Goal: Information Seeking & Learning: Check status

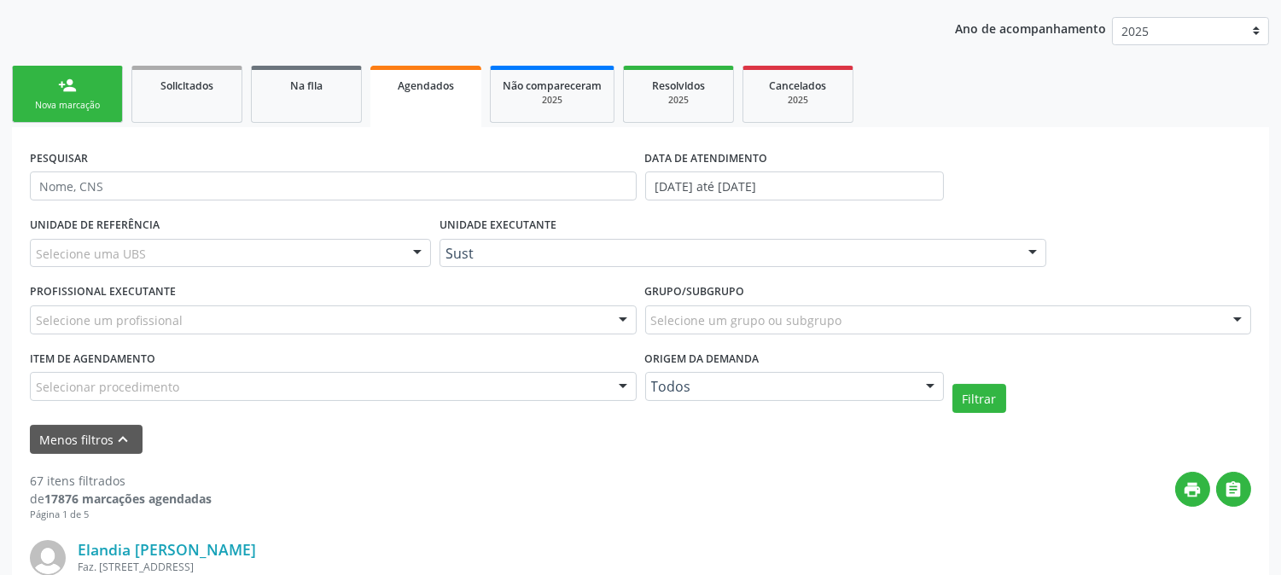
scroll to position [95, 0]
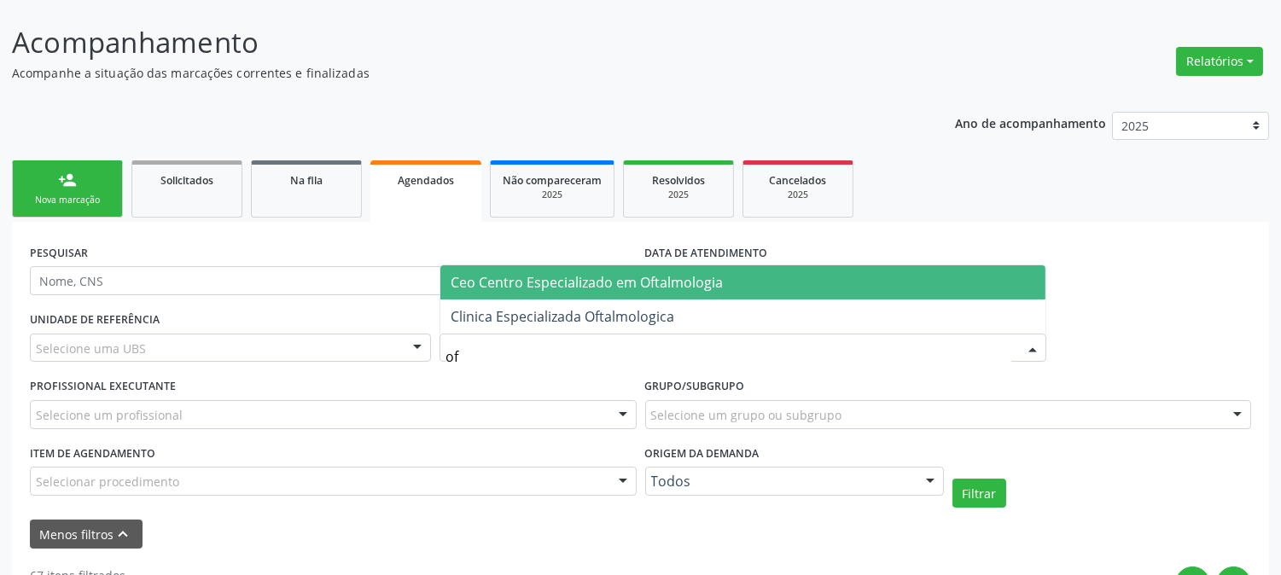
type input "o"
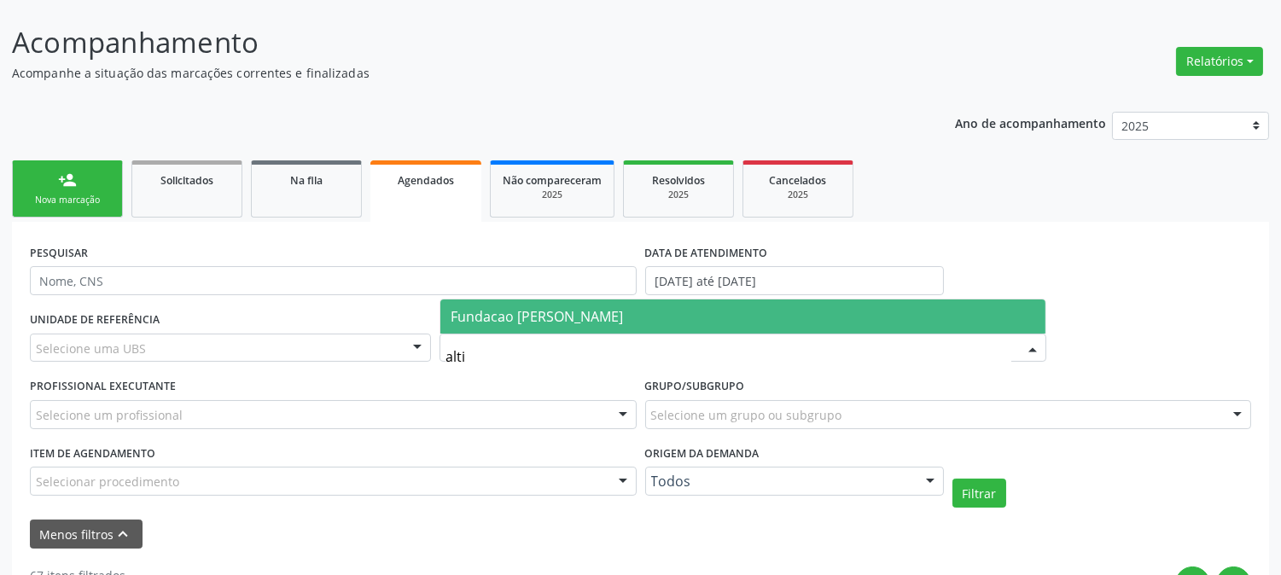
type input "altin"
click at [522, 321] on span "Fundacao [PERSON_NAME]" at bounding box center [537, 316] width 172 height 19
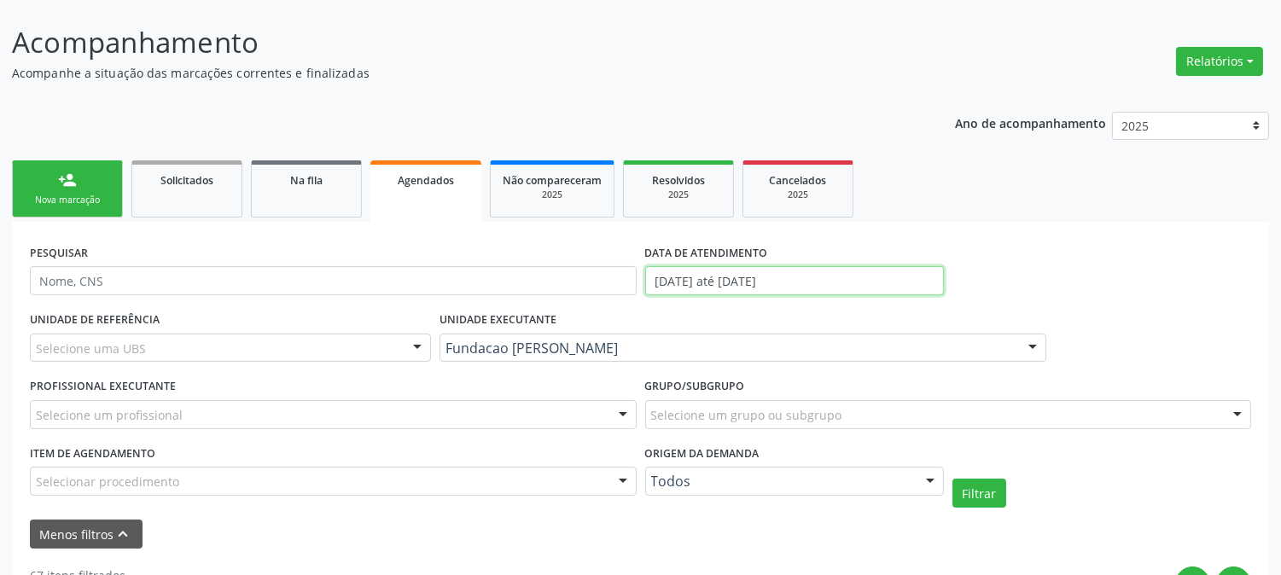
click at [763, 269] on input "[DATE] até [DATE]" at bounding box center [794, 280] width 299 height 29
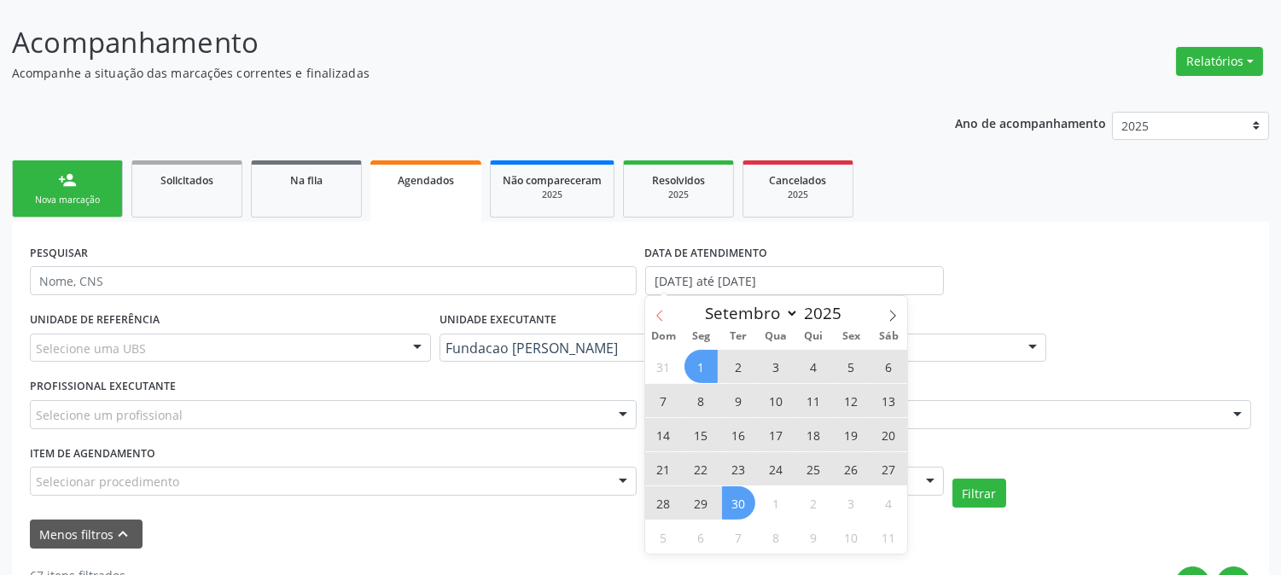
click at [656, 316] on icon at bounding box center [660, 316] width 12 height 12
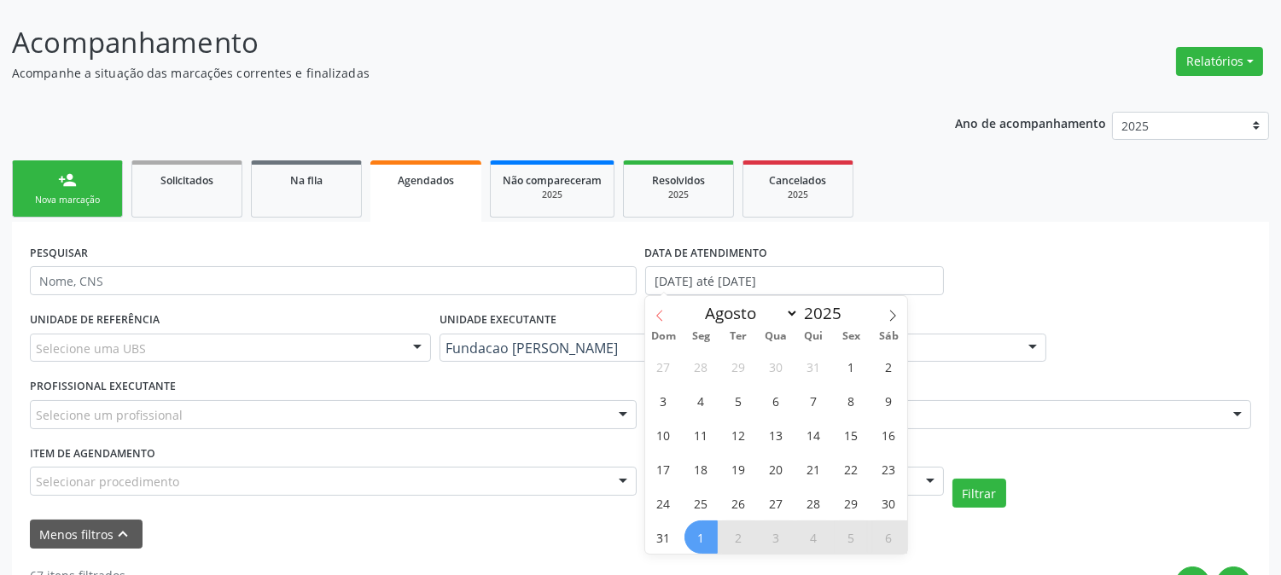
click at [656, 316] on icon at bounding box center [660, 316] width 12 height 12
select select "6"
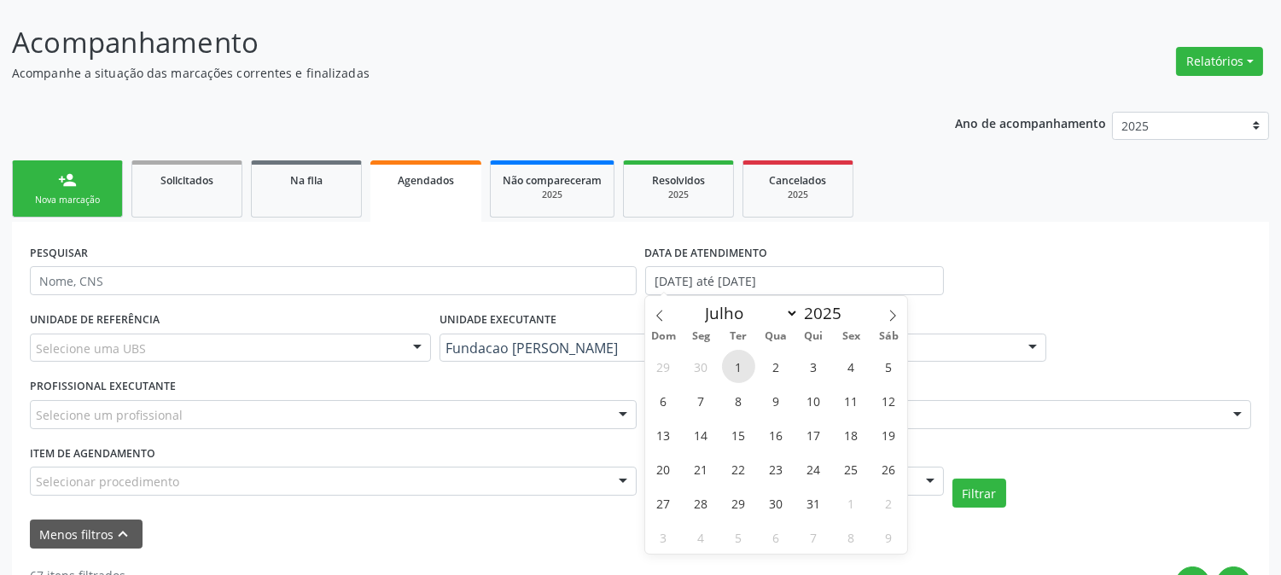
click at [732, 365] on span "1" at bounding box center [738, 366] width 33 height 33
type input "[DATE]"
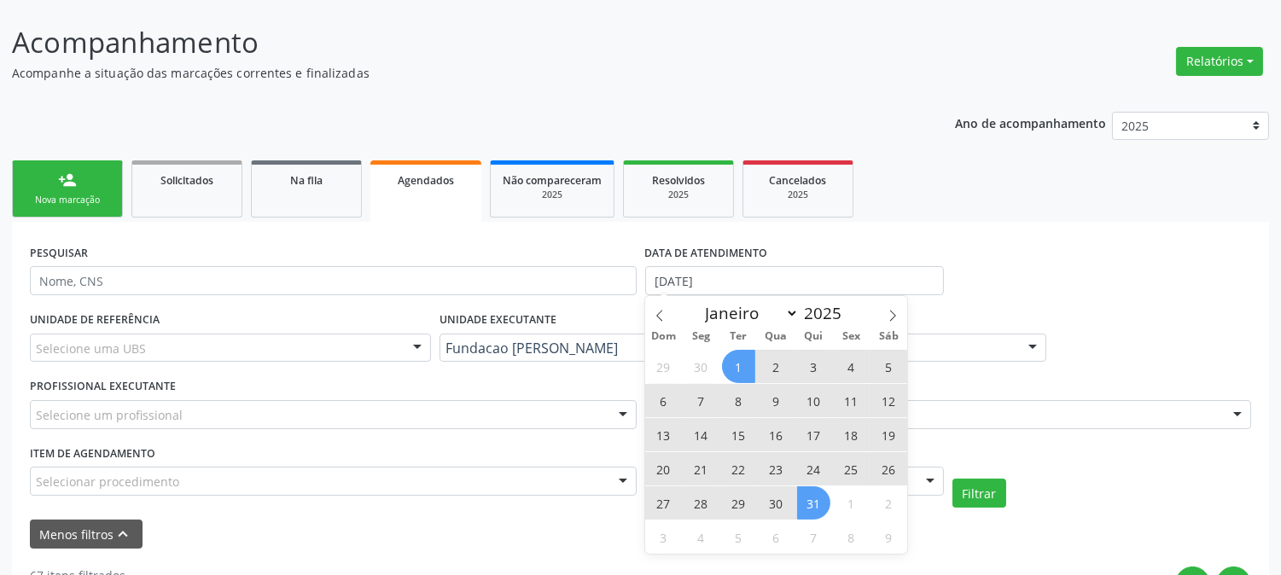
click at [813, 518] on span "31" at bounding box center [813, 503] width 33 height 33
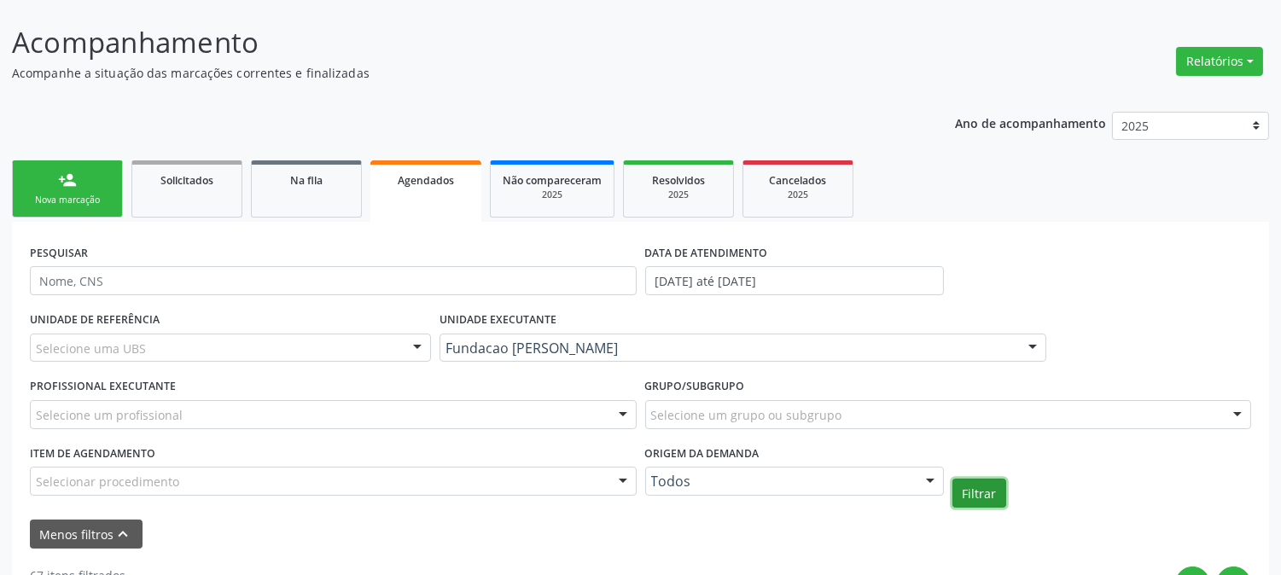
click at [994, 501] on button "Filtrar" at bounding box center [980, 493] width 54 height 29
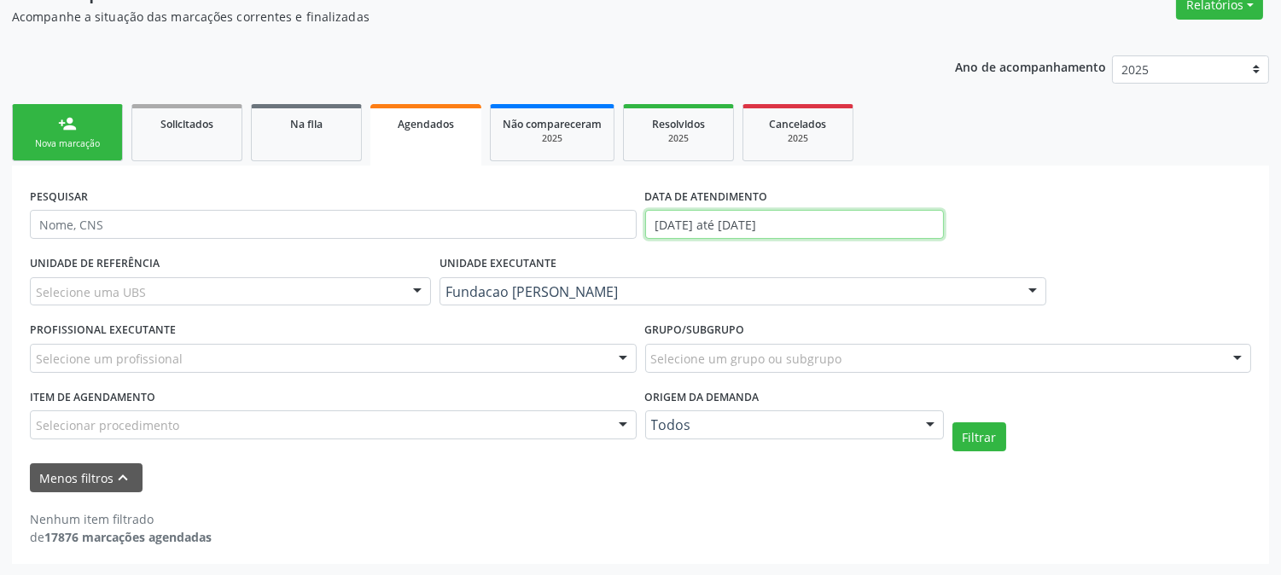
click at [732, 234] on input "[DATE] até [DATE]" at bounding box center [794, 224] width 299 height 29
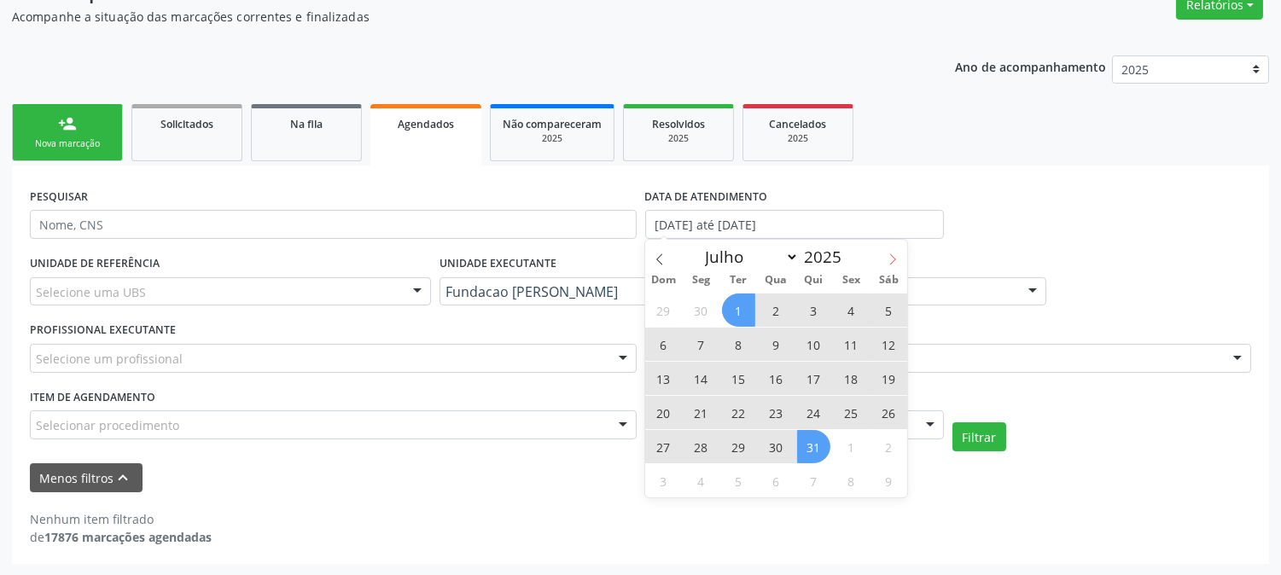
click at [896, 257] on icon at bounding box center [893, 260] width 12 height 12
select select "7"
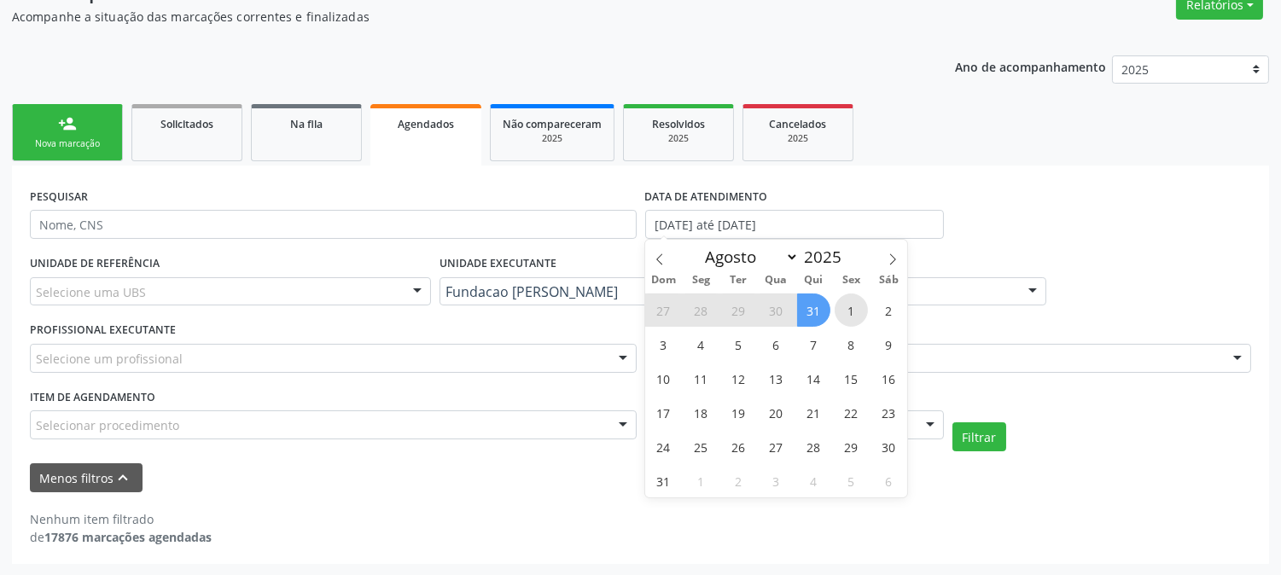
click at [854, 312] on span "1" at bounding box center [851, 310] width 33 height 33
type input "[DATE]"
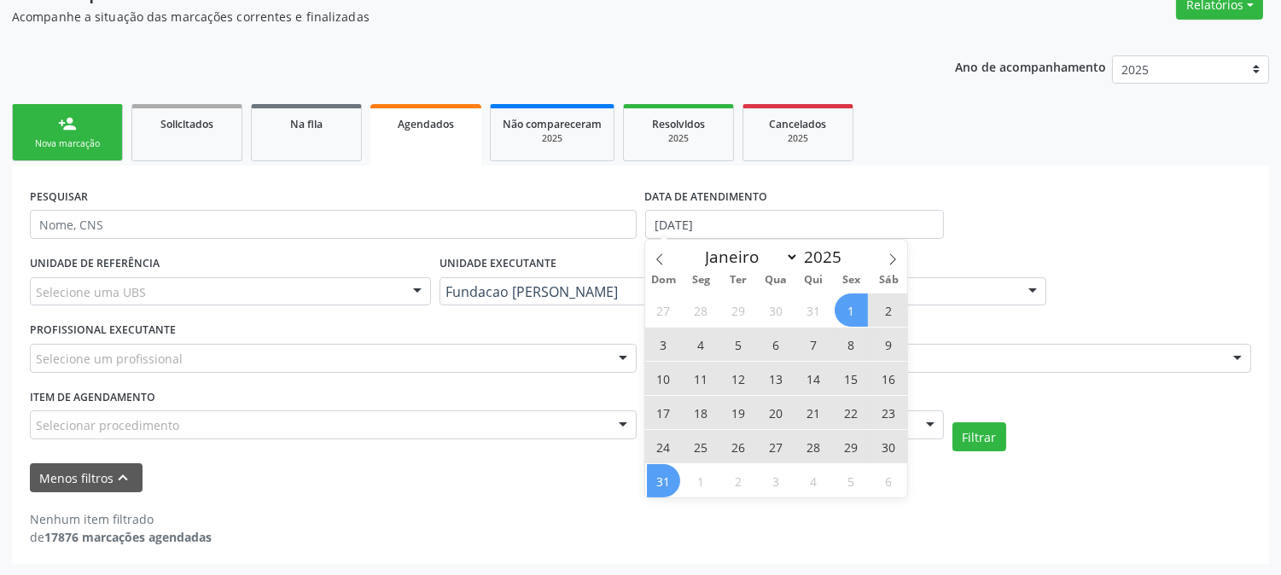
click at [659, 476] on span "31" at bounding box center [663, 480] width 33 height 33
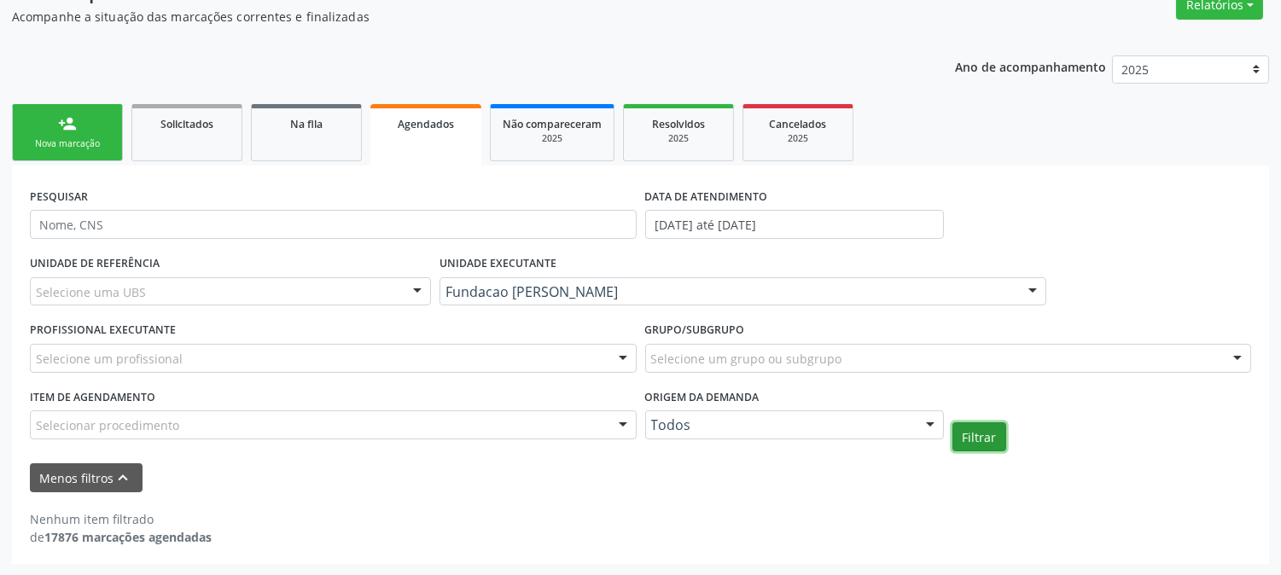
click at [991, 444] on button "Filtrar" at bounding box center [980, 437] width 54 height 29
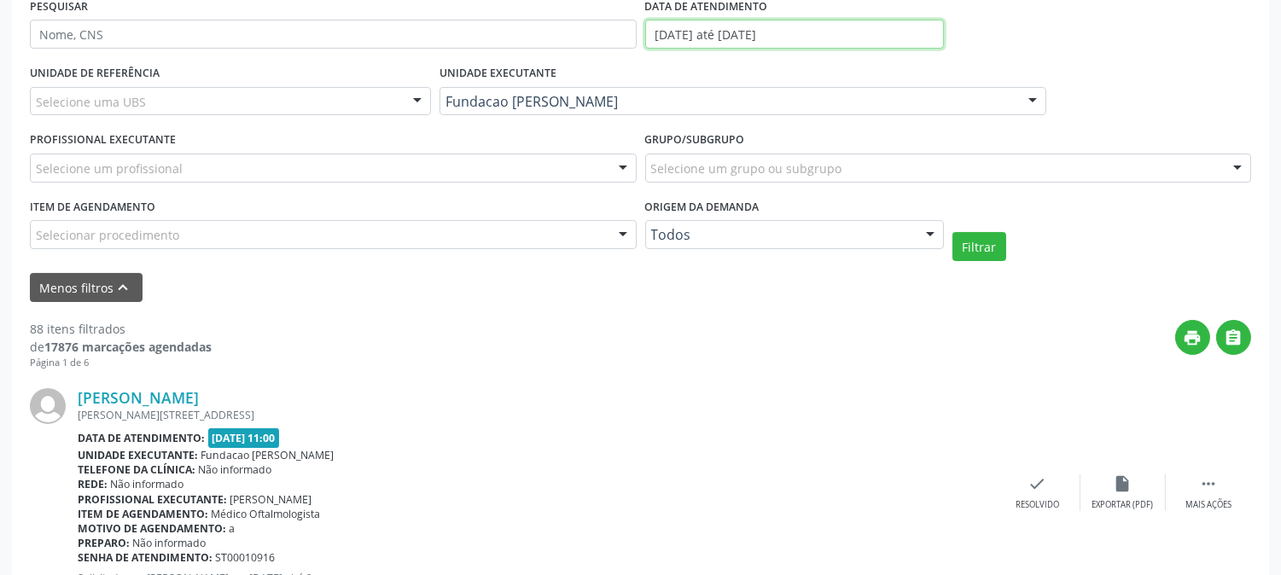
click at [728, 37] on input "[DATE] até [DATE]" at bounding box center [794, 34] width 299 height 29
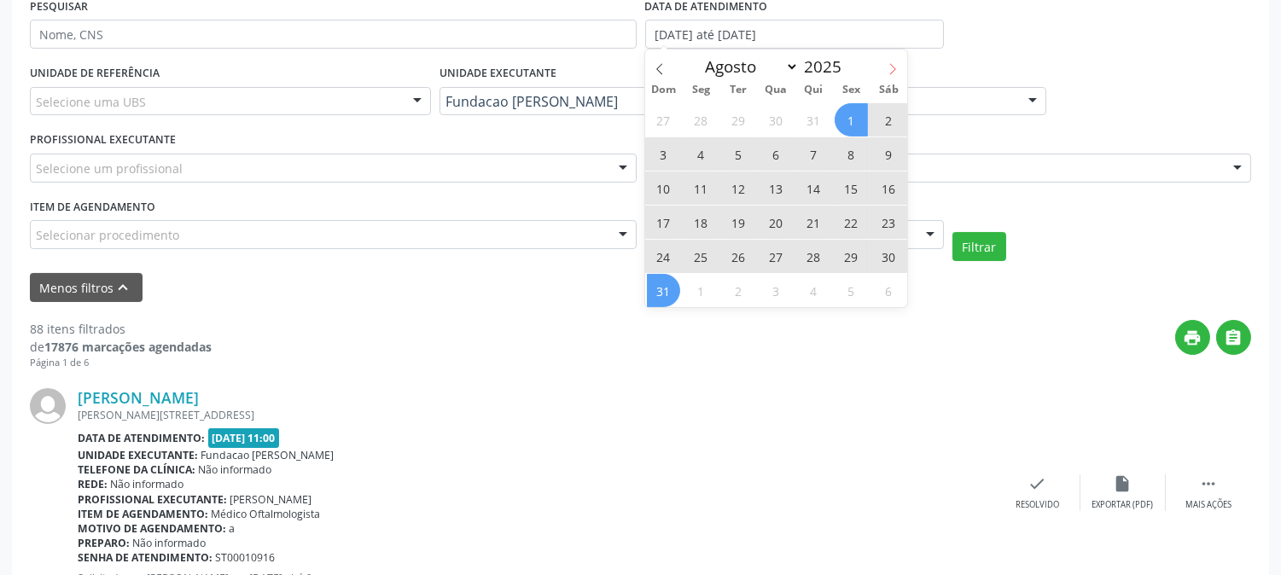
click at [902, 74] on span at bounding box center [892, 64] width 29 height 29
select select "8"
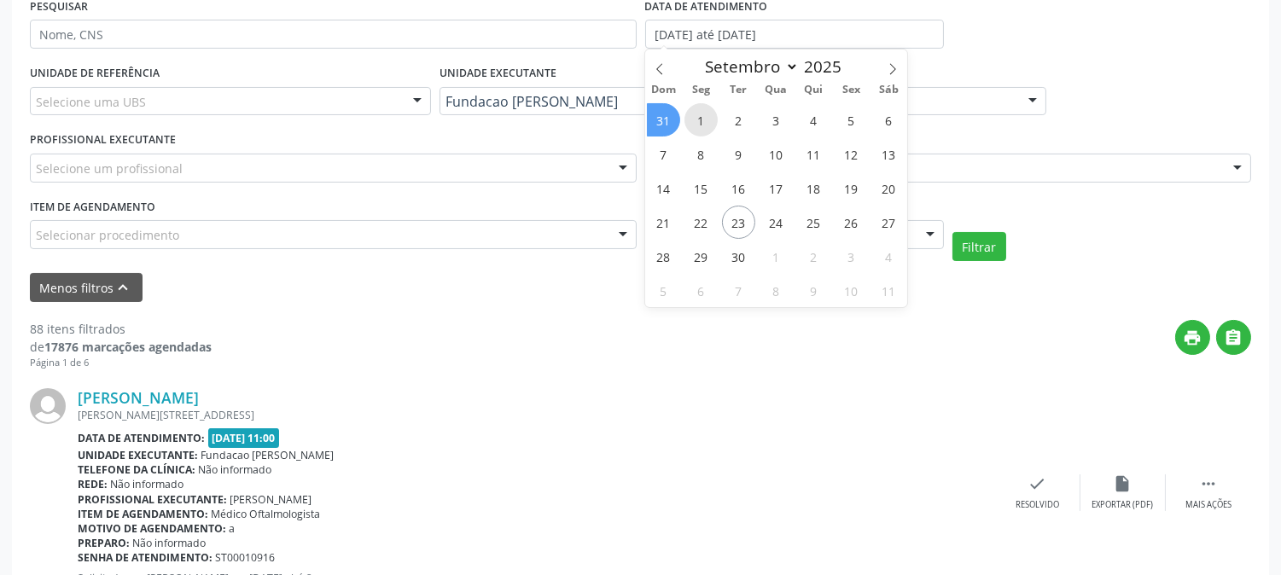
click at [709, 117] on span "1" at bounding box center [701, 119] width 33 height 33
type input "[DATE]"
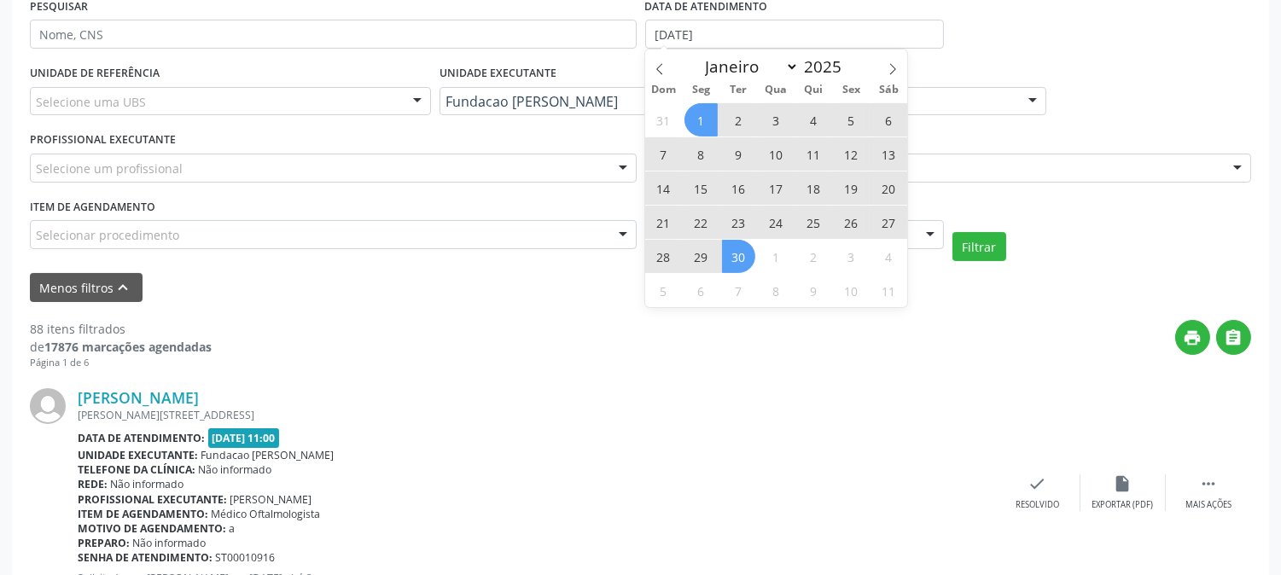
click at [734, 246] on span "30" at bounding box center [738, 256] width 33 height 33
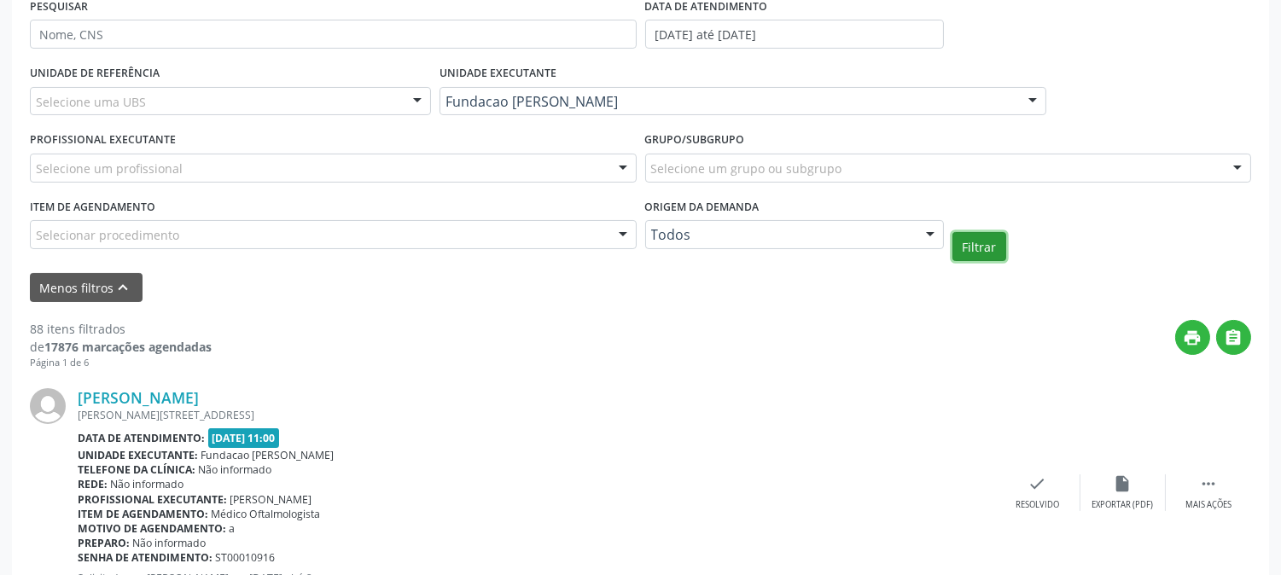
click at [977, 237] on button "Filtrar" at bounding box center [980, 246] width 54 height 29
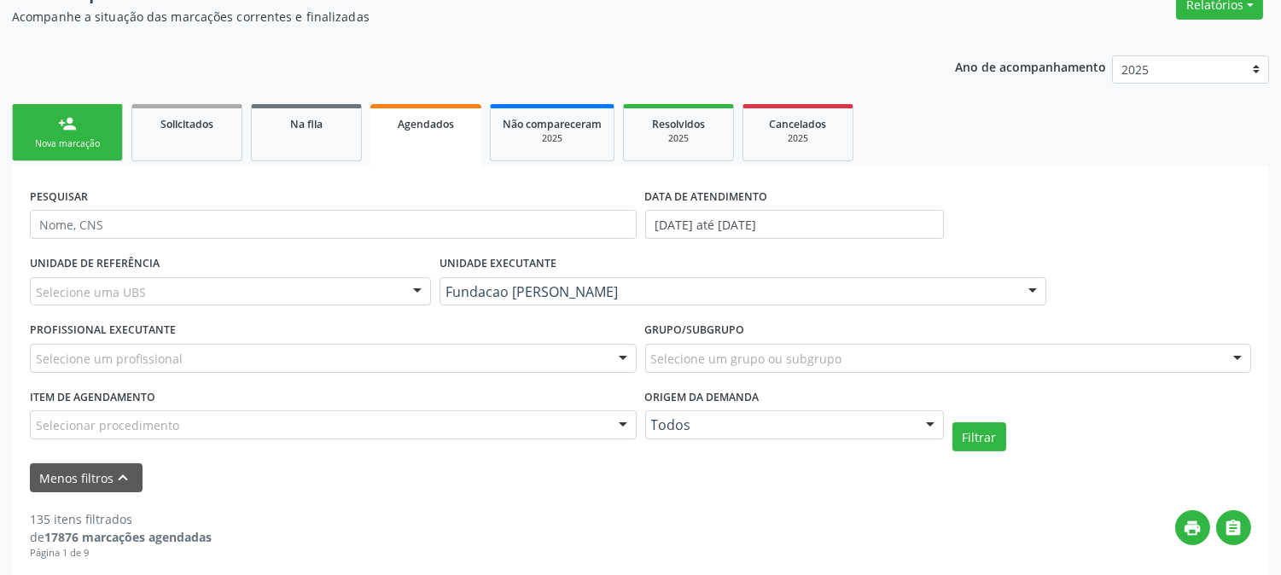
scroll to position [56, 0]
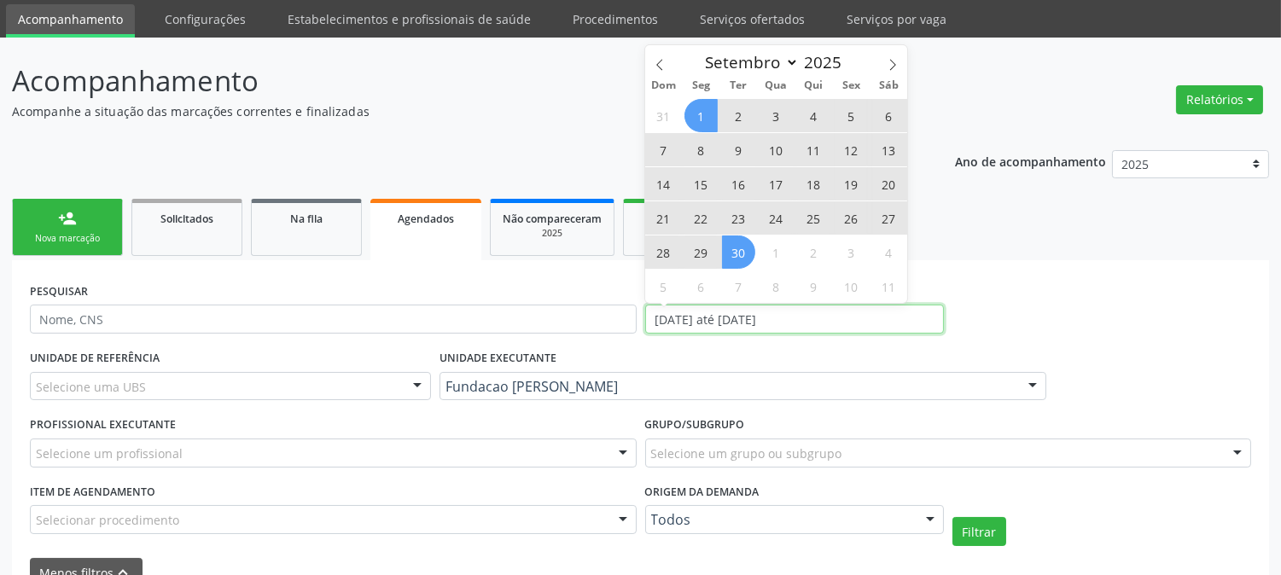
click at [748, 316] on input "[DATE] até [DATE]" at bounding box center [794, 319] width 299 height 29
click at [660, 59] on icon at bounding box center [660, 65] width 12 height 12
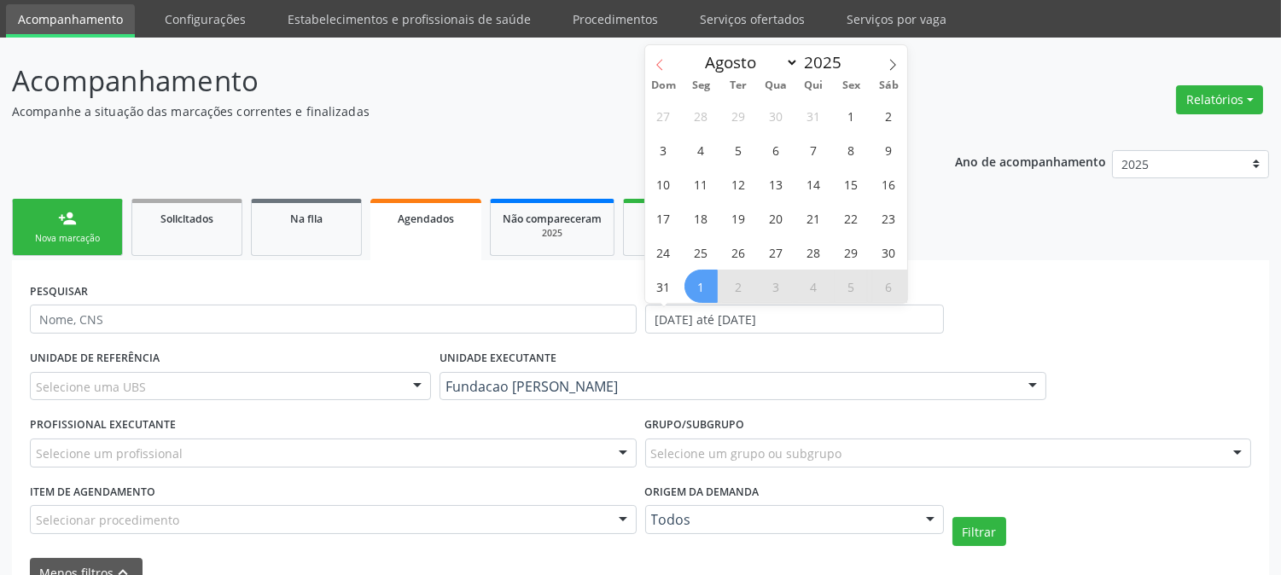
click at [660, 59] on icon at bounding box center [660, 65] width 12 height 12
select select "6"
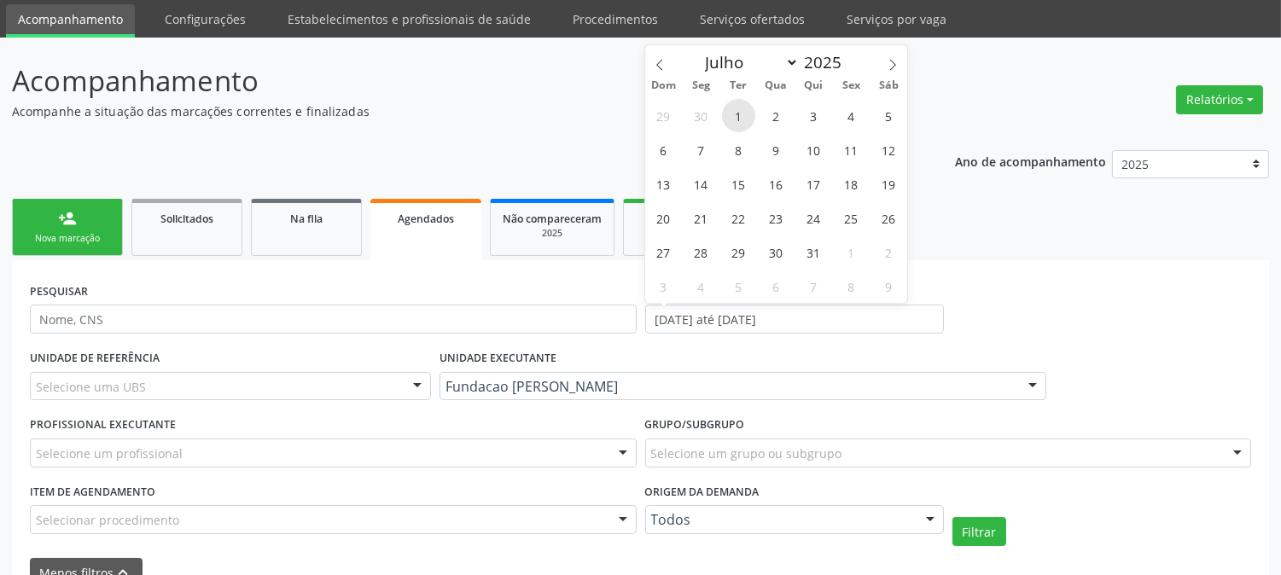
click at [738, 115] on span "1" at bounding box center [738, 115] width 33 height 33
type input "[DATE]"
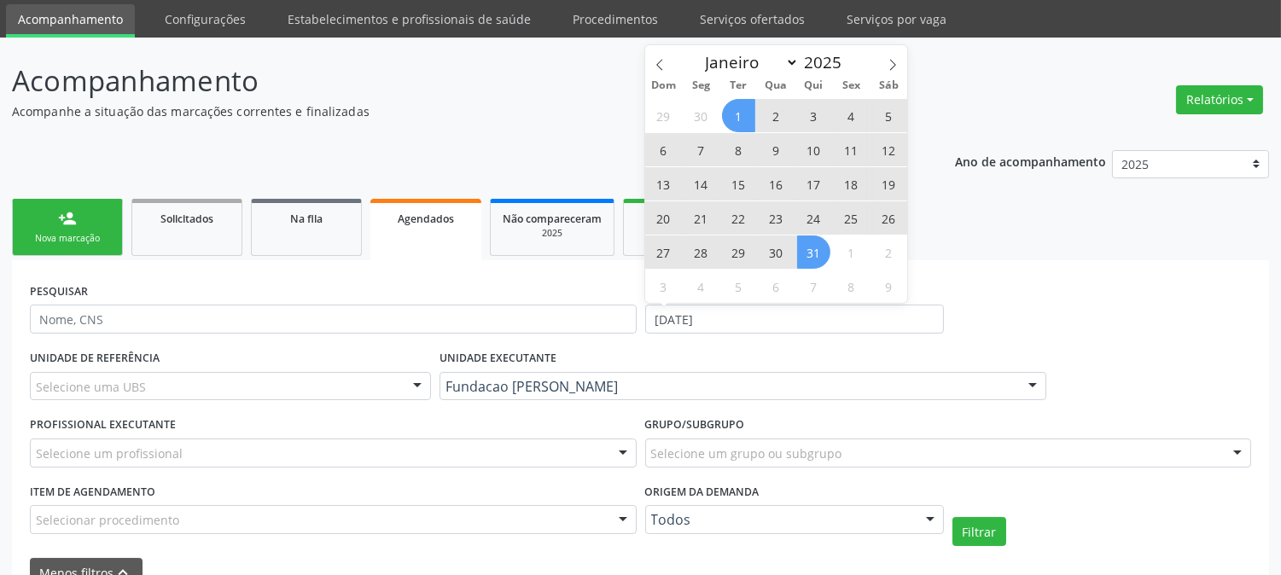
click at [815, 242] on span "31" at bounding box center [813, 252] width 33 height 33
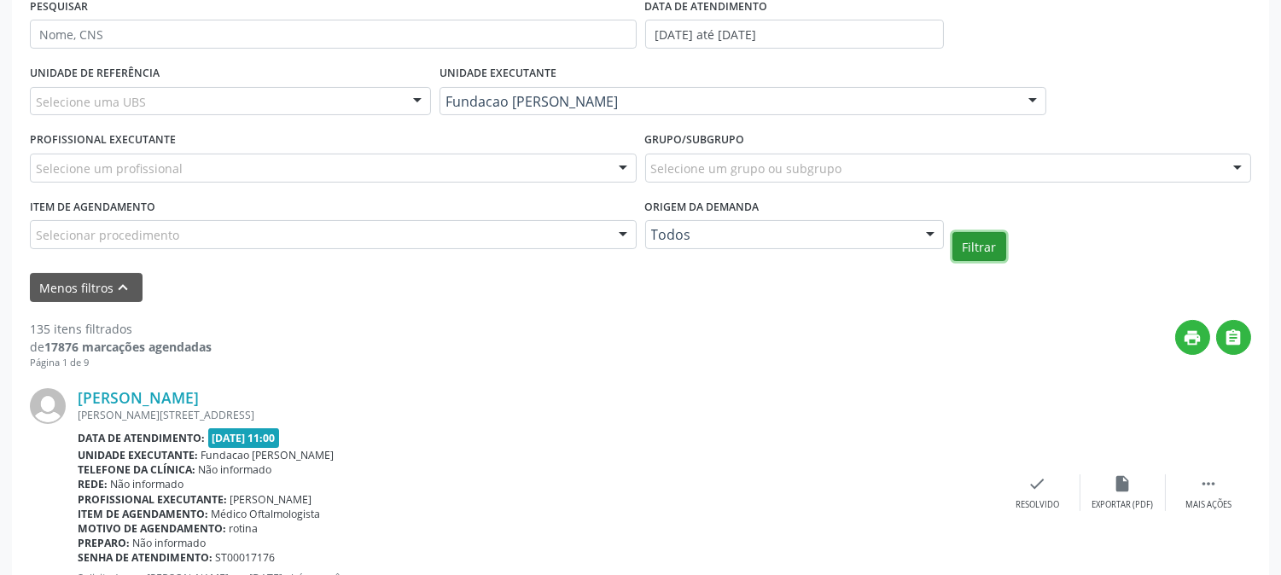
click at [992, 237] on button "Filtrar" at bounding box center [980, 246] width 54 height 29
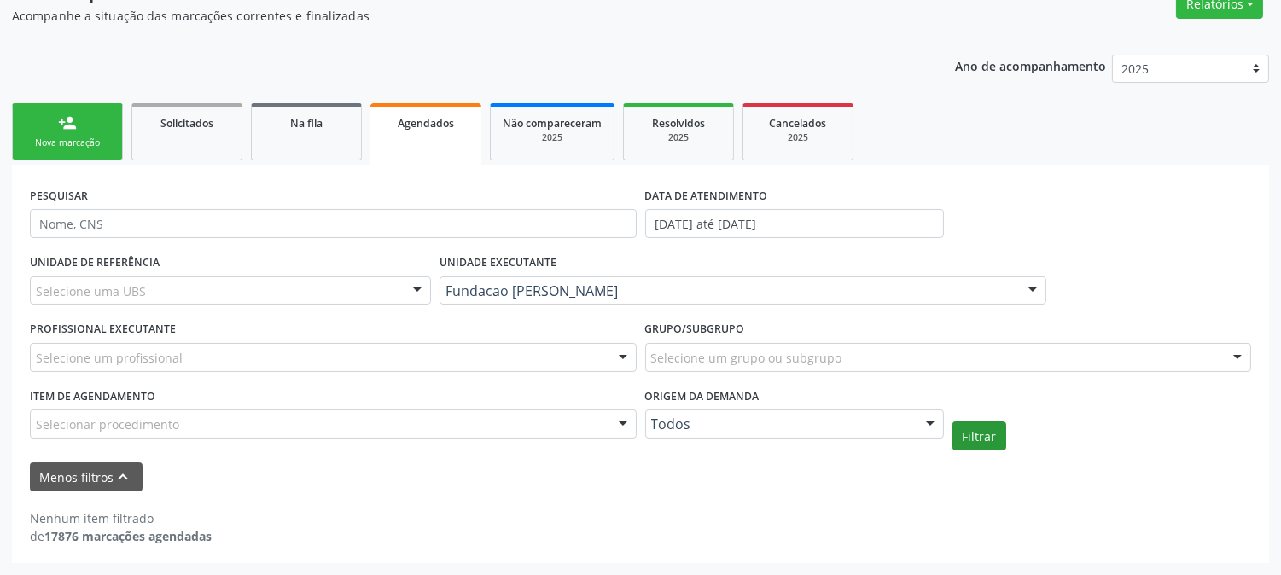
scroll to position [151, 0]
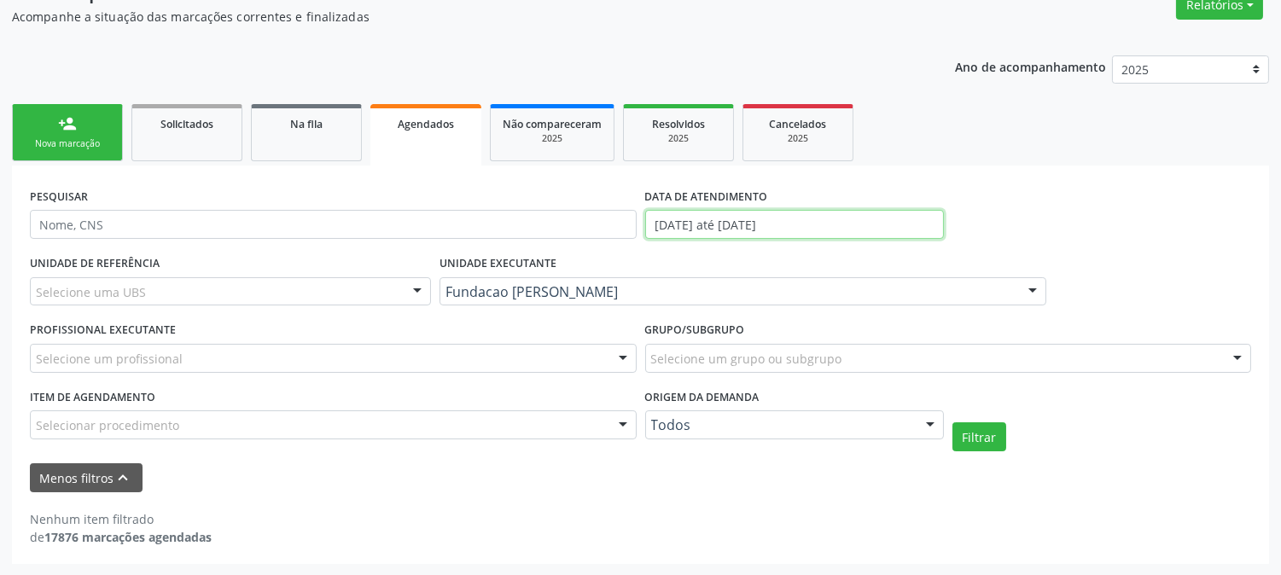
click at [744, 218] on input "[DATE] até [DATE]" at bounding box center [794, 224] width 299 height 29
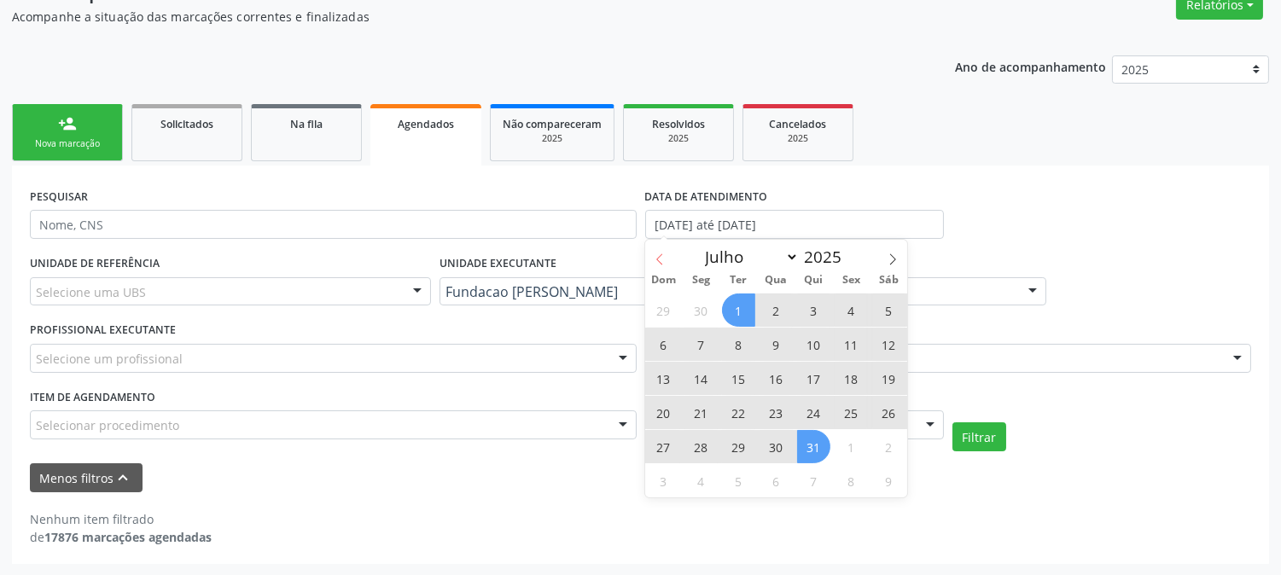
click at [664, 250] on span at bounding box center [659, 254] width 29 height 29
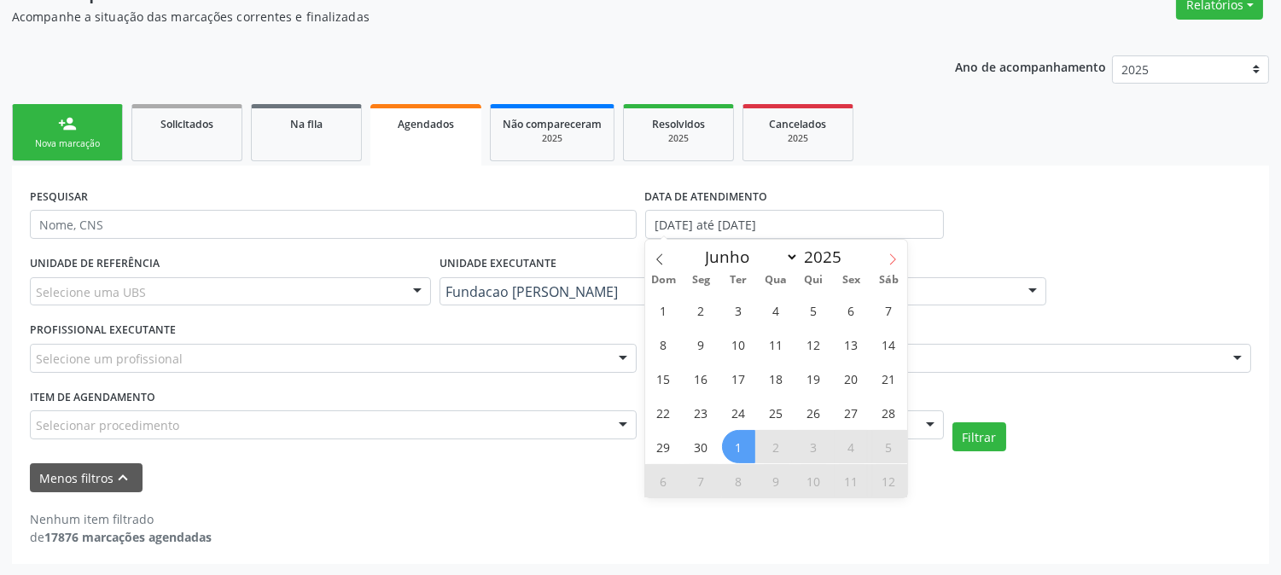
click at [892, 256] on icon at bounding box center [893, 260] width 12 height 12
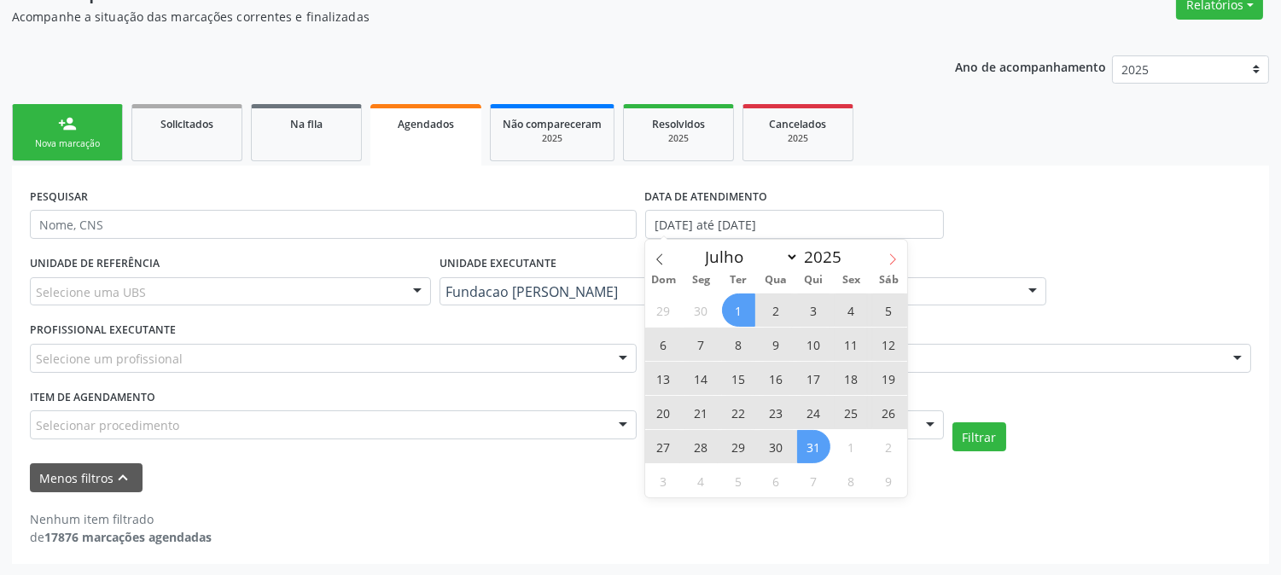
click at [892, 256] on icon at bounding box center [893, 260] width 12 height 12
select select "7"
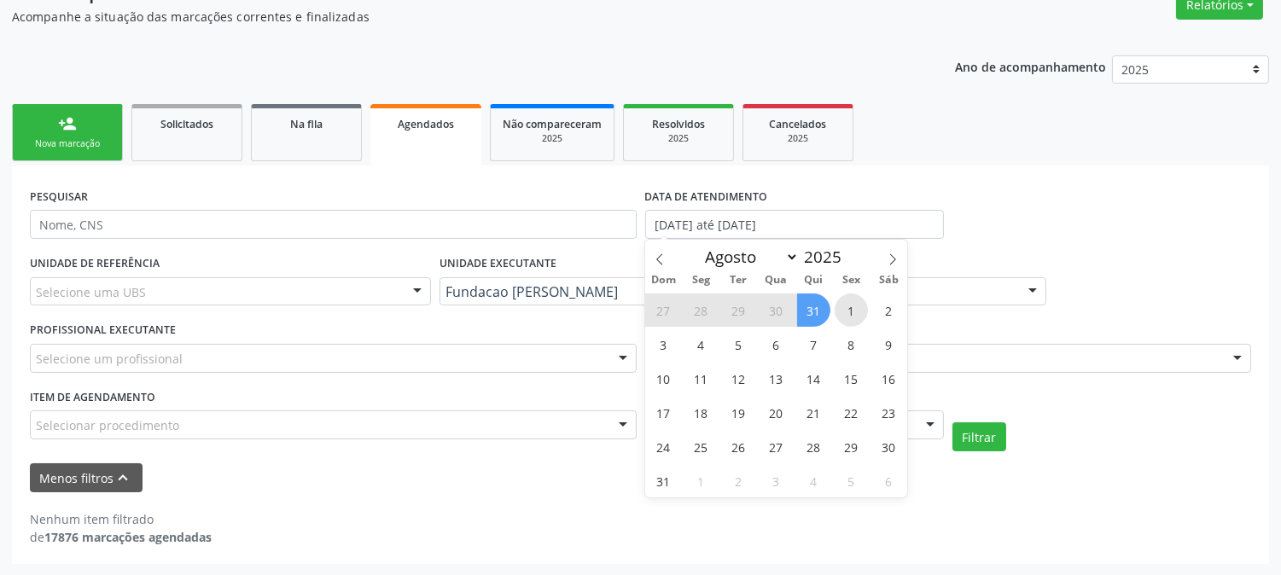
click at [854, 312] on span "1" at bounding box center [851, 310] width 33 height 33
type input "[DATE]"
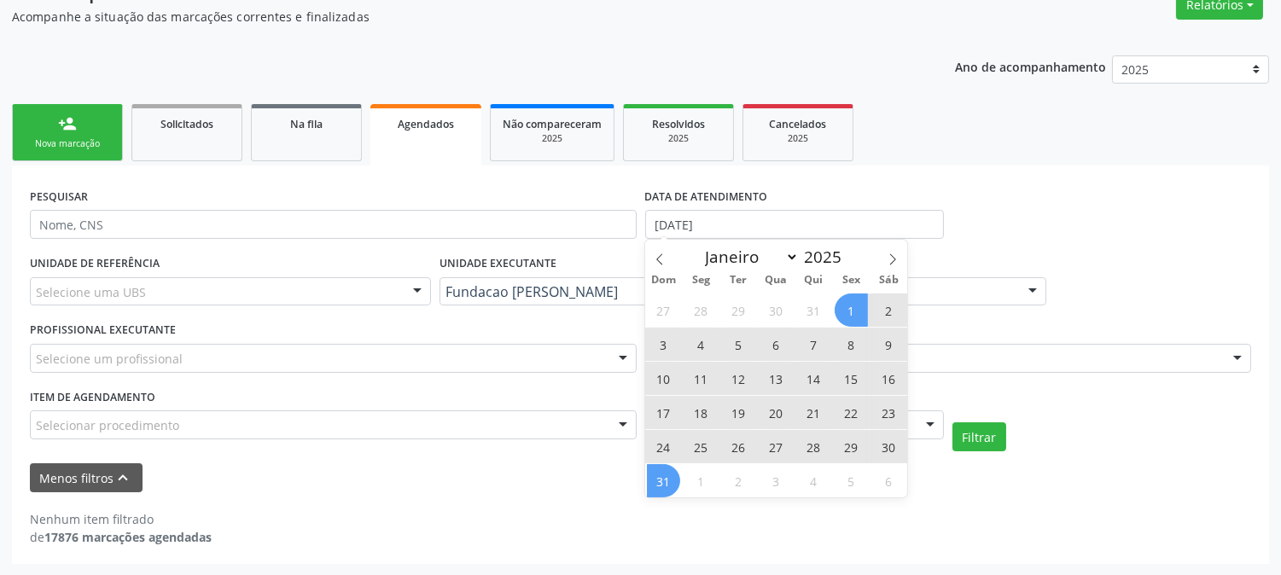
click at [659, 487] on span "31" at bounding box center [663, 480] width 33 height 33
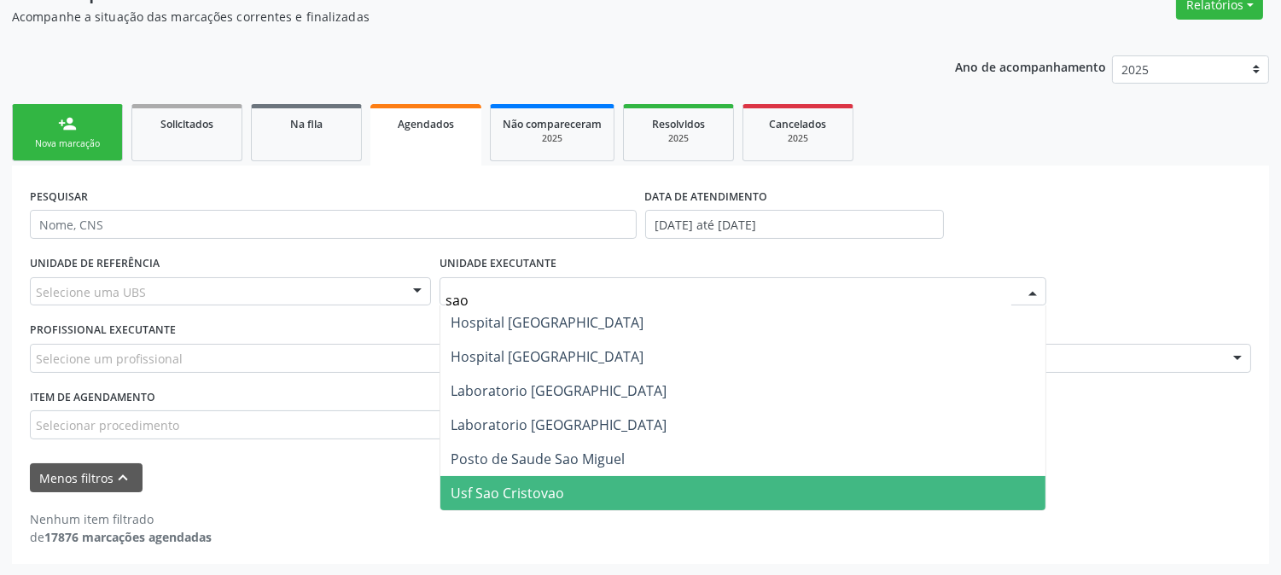
type input "sao f"
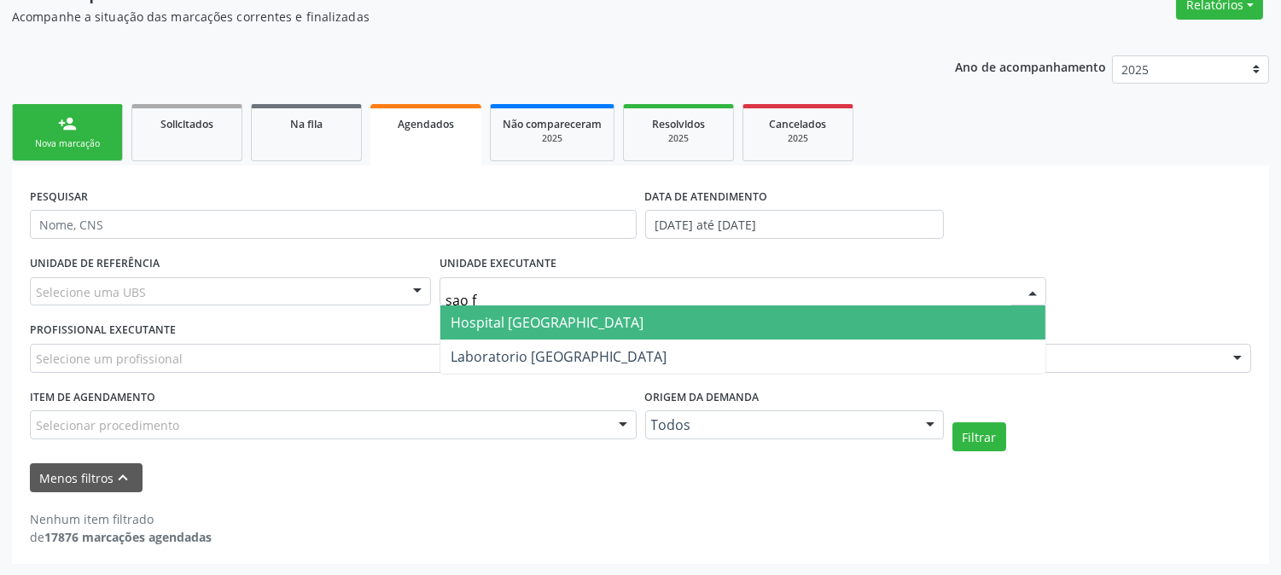
click at [633, 321] on span "Hospital [GEOGRAPHIC_DATA]" at bounding box center [742, 323] width 605 height 34
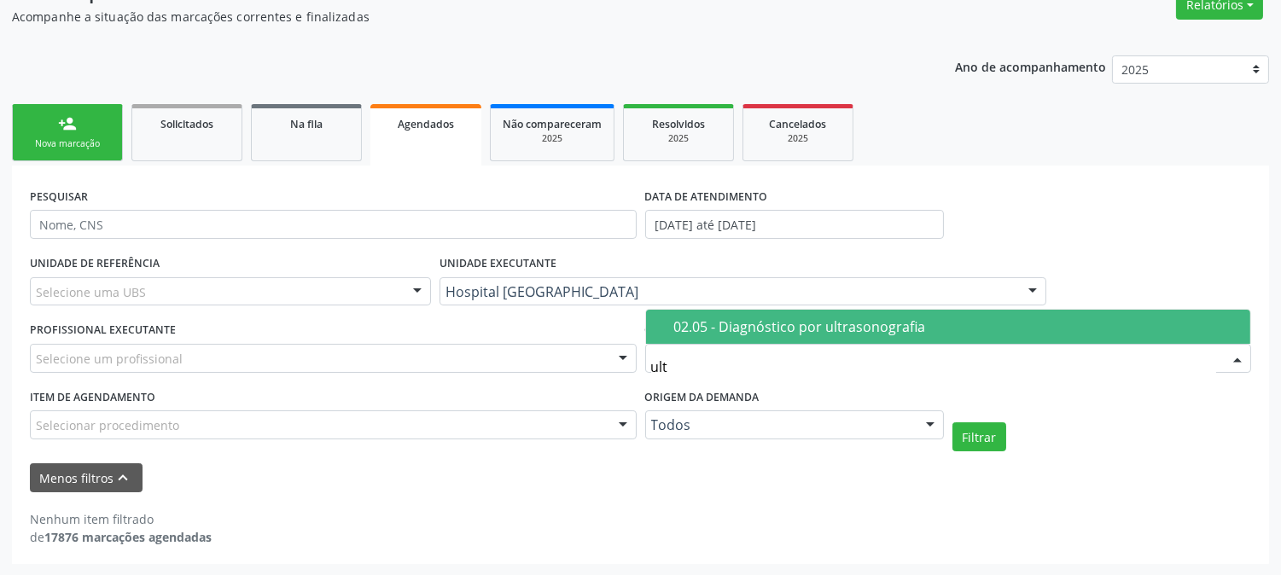
type input "ultr"
click at [795, 322] on div "02.05 - Diagnóstico por ultrasonografia" at bounding box center [957, 327] width 567 height 14
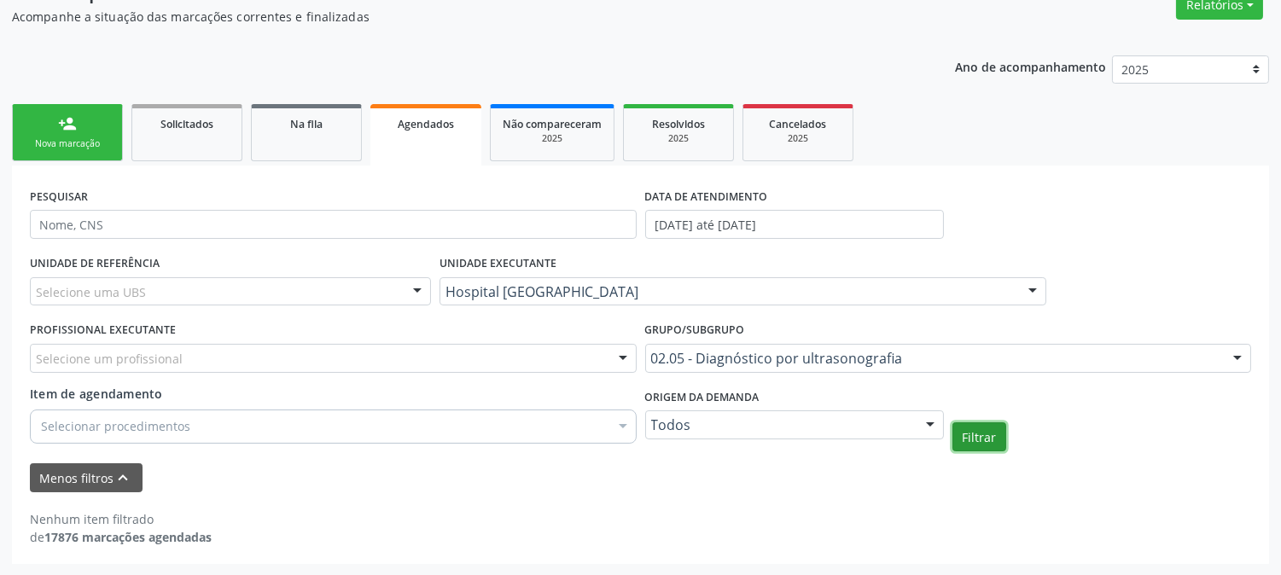
click at [962, 442] on button "Filtrar" at bounding box center [980, 437] width 54 height 29
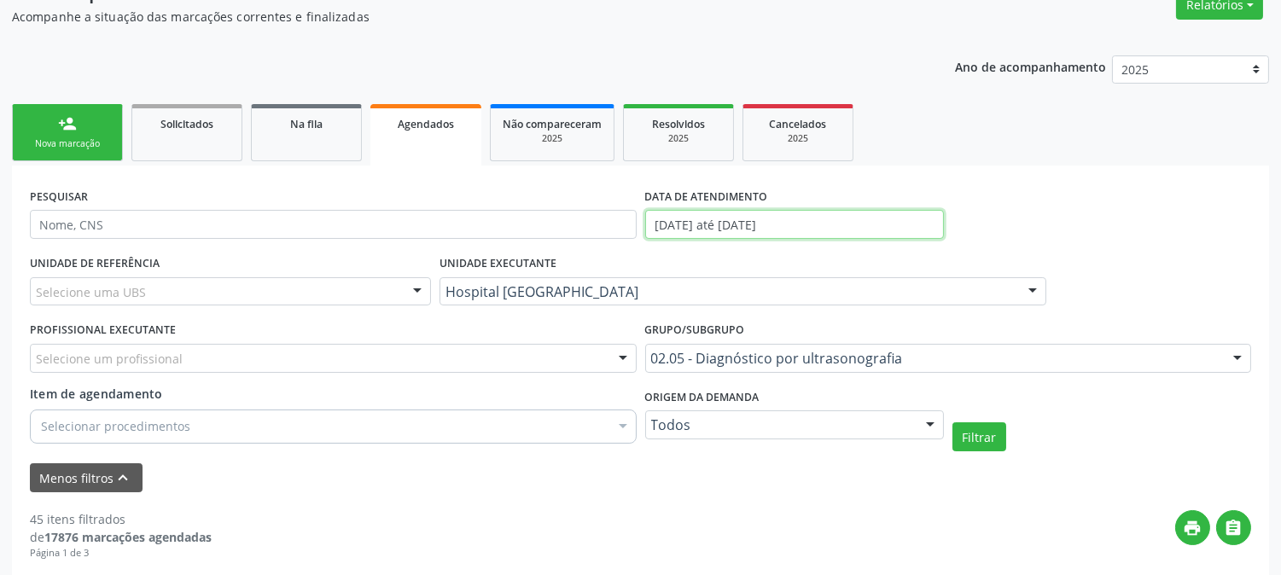
click at [736, 218] on input "[DATE] até [DATE]" at bounding box center [794, 224] width 299 height 29
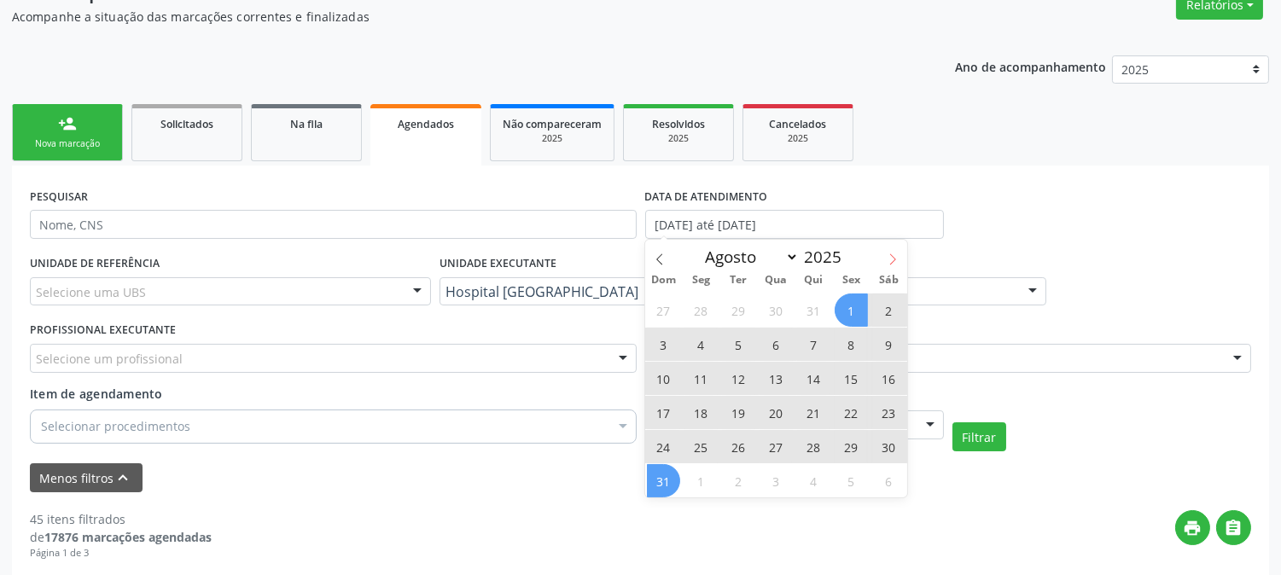
click at [889, 258] on icon at bounding box center [893, 260] width 12 height 12
select select "8"
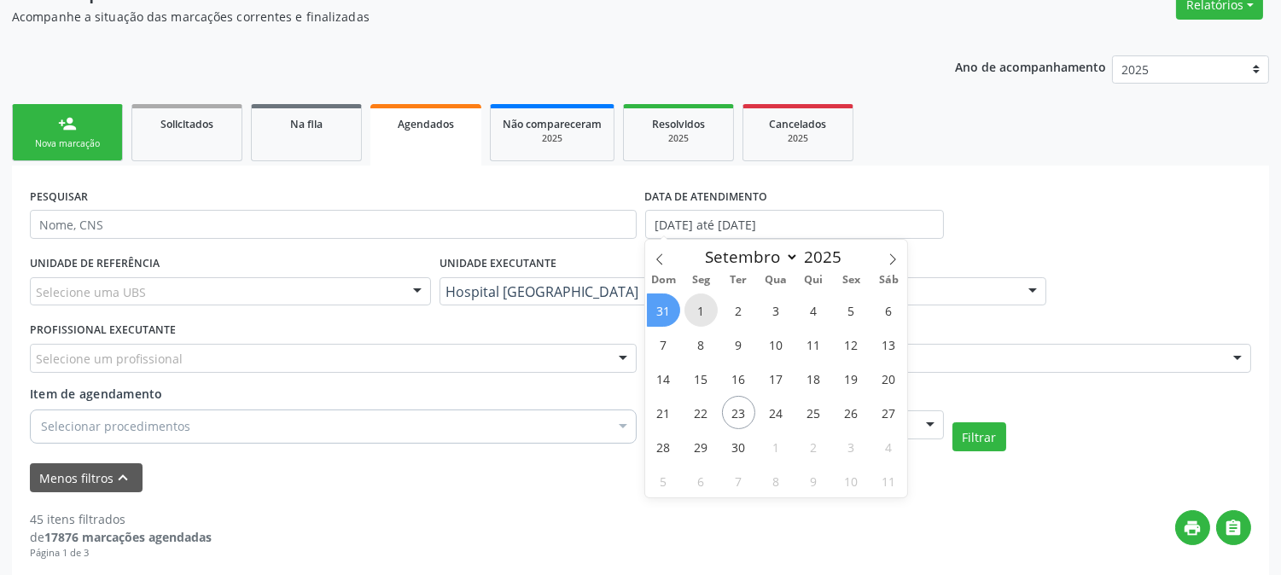
click at [698, 310] on span "1" at bounding box center [701, 310] width 33 height 33
type input "[DATE]"
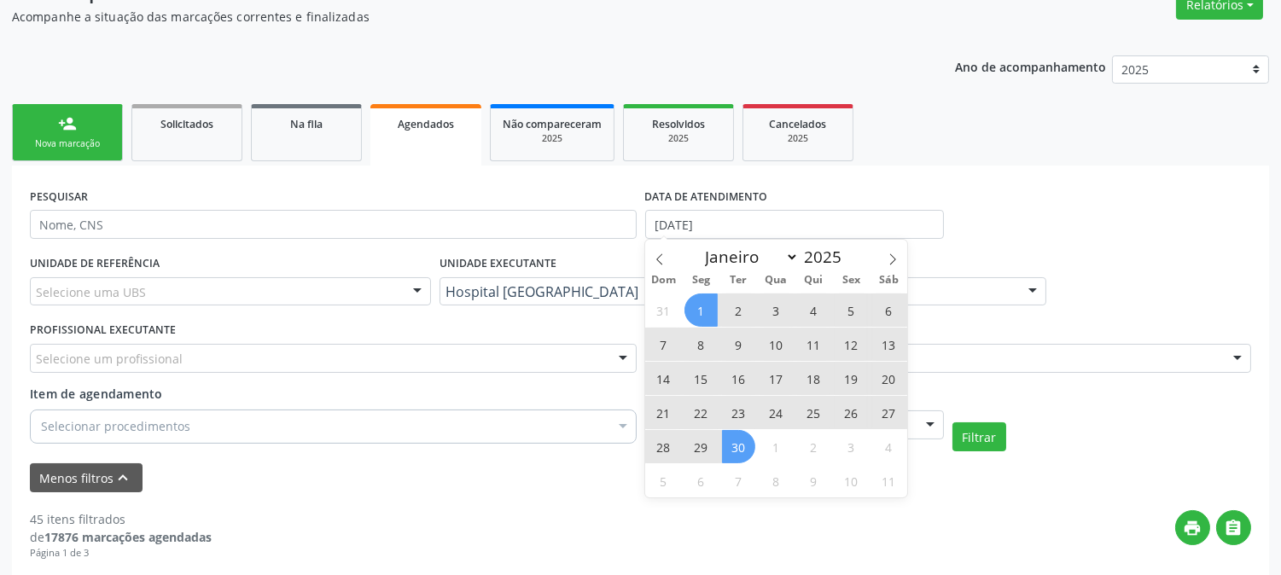
click at [726, 448] on span "30" at bounding box center [738, 446] width 33 height 33
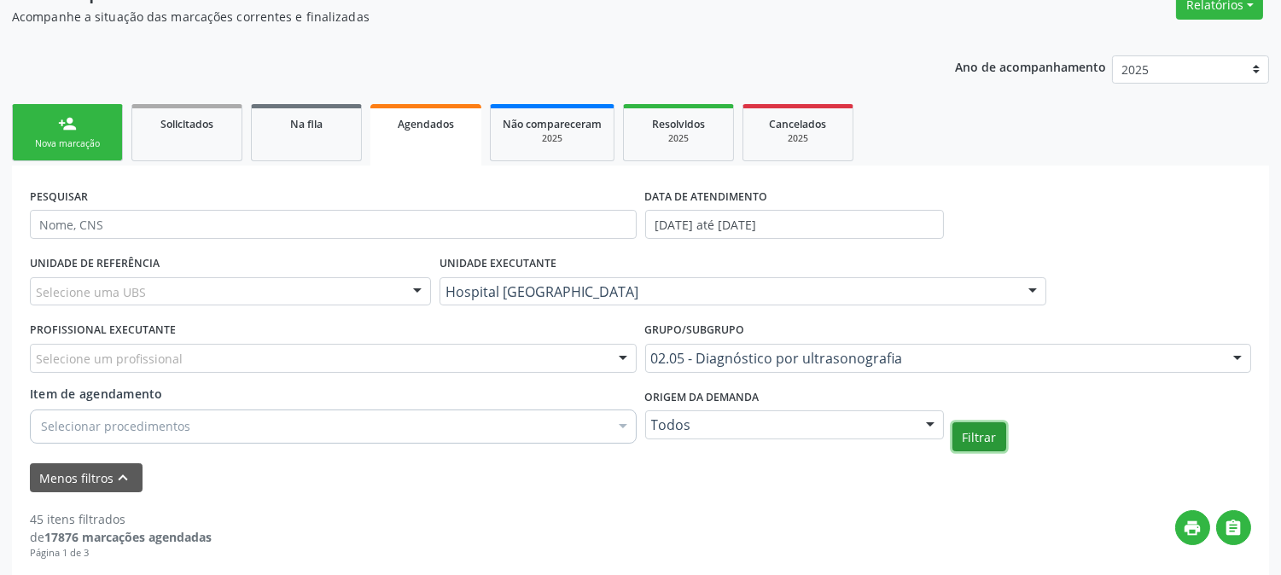
click at [993, 433] on button "Filtrar" at bounding box center [980, 437] width 54 height 29
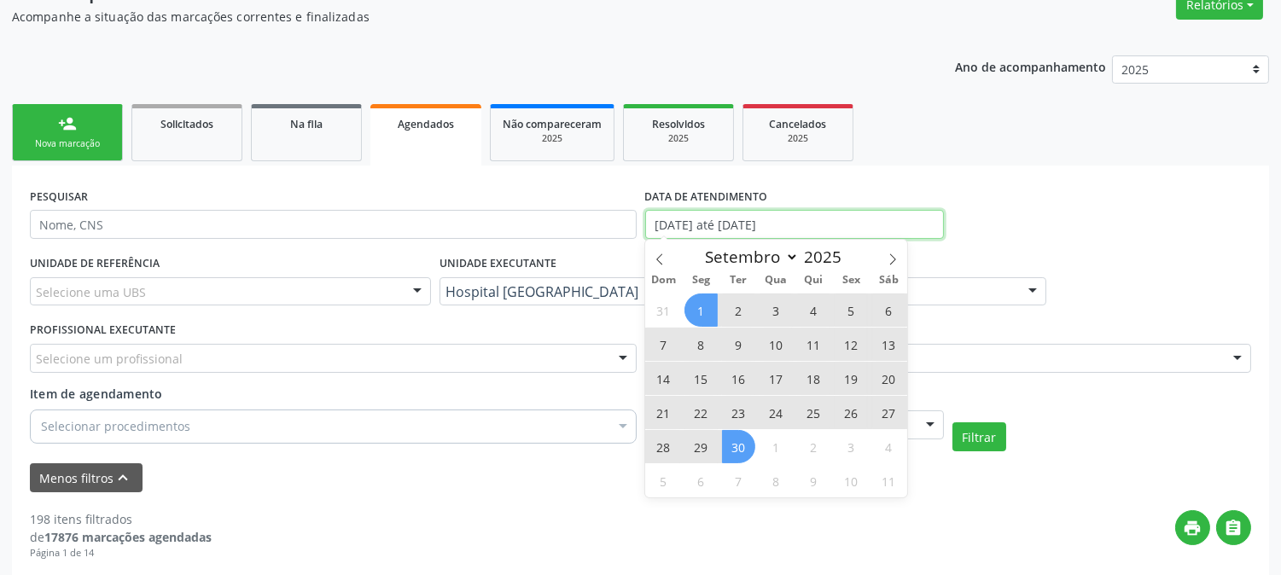
click at [713, 216] on input "[DATE] até [DATE]" at bounding box center [794, 224] width 299 height 29
click at [656, 251] on span at bounding box center [659, 254] width 29 height 29
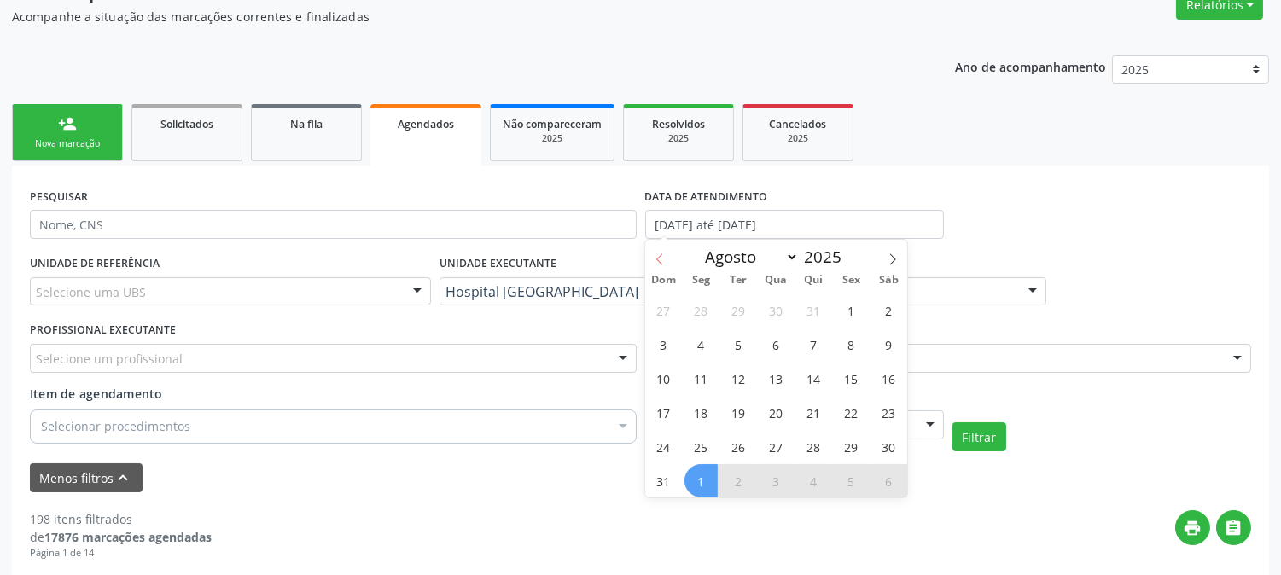
click at [656, 251] on span at bounding box center [659, 254] width 29 height 29
select select "6"
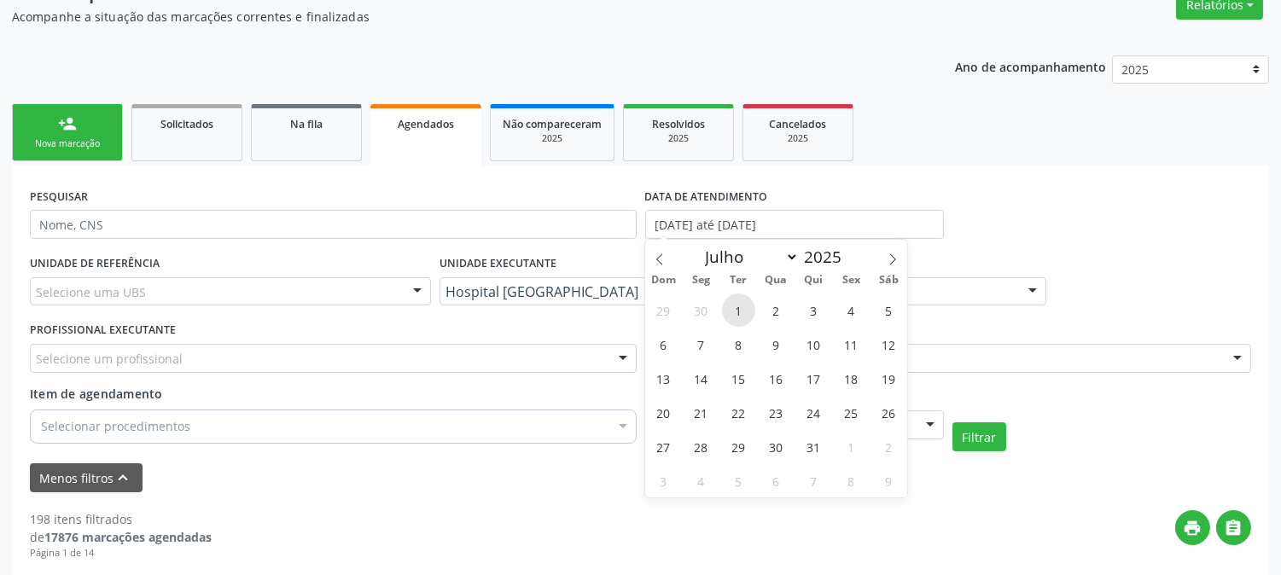
click at [743, 308] on span "1" at bounding box center [738, 310] width 33 height 33
type input "[DATE]"
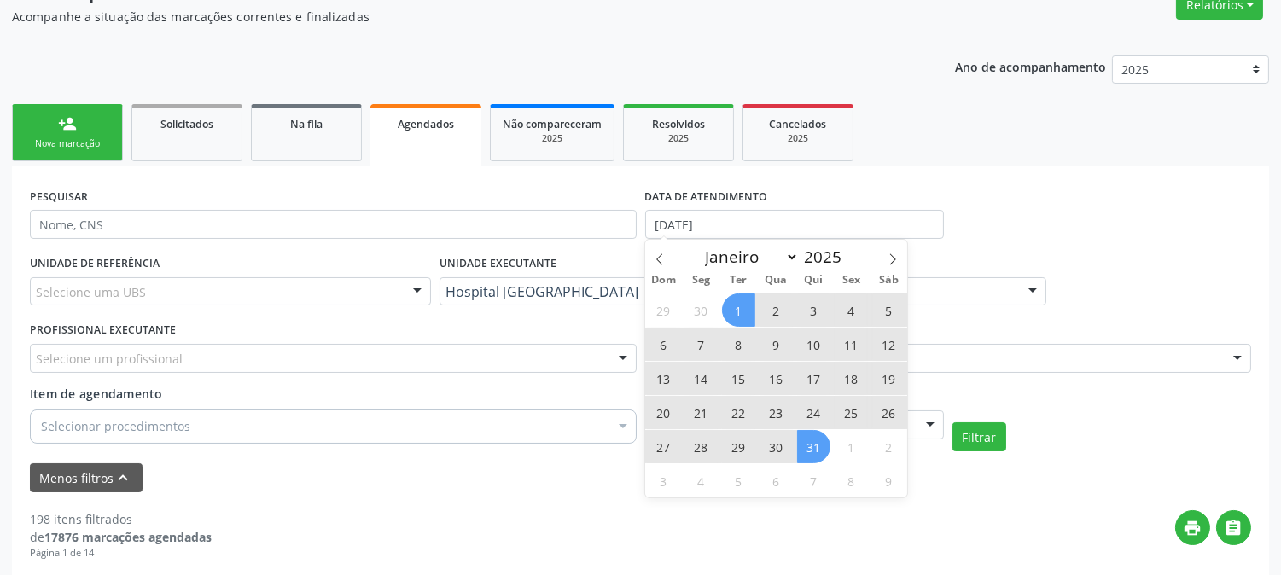
click at [824, 454] on span "31" at bounding box center [813, 446] width 33 height 33
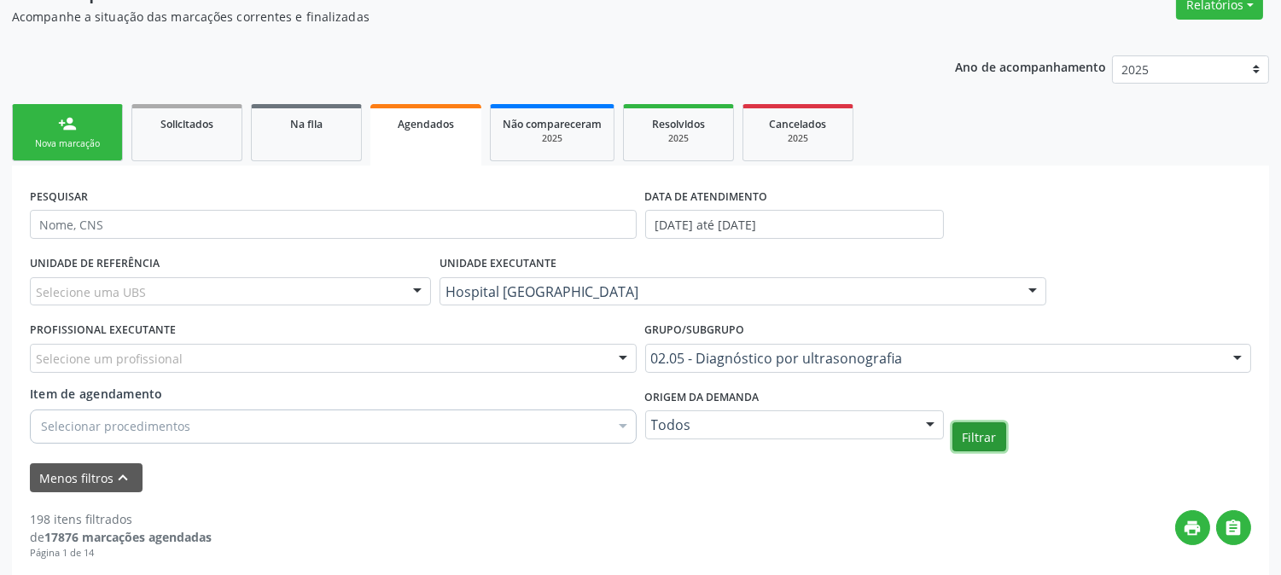
click at [987, 447] on button "Filtrar" at bounding box center [980, 437] width 54 height 29
click at [818, 217] on input "[DATE] até [DATE]" at bounding box center [794, 224] width 299 height 29
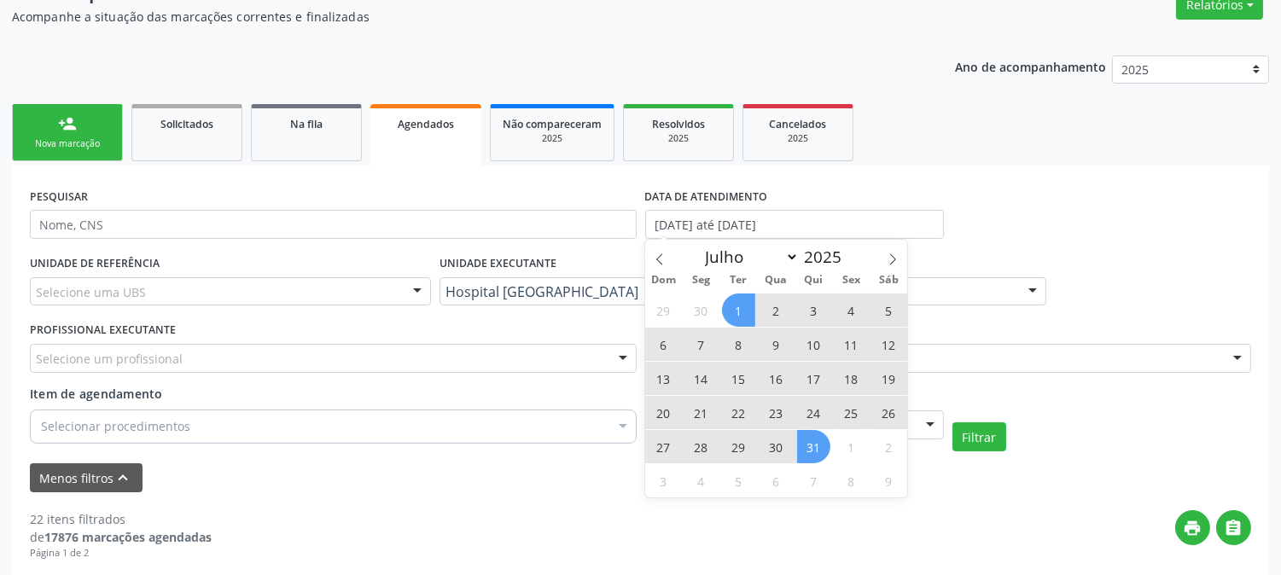
click at [407, 482] on div "Menos filtros keyboard_arrow_up" at bounding box center [641, 479] width 1230 height 30
click at [689, 216] on input "[DATE] até [DATE]" at bounding box center [794, 224] width 299 height 29
click at [888, 254] on icon at bounding box center [893, 260] width 12 height 12
select select "7"
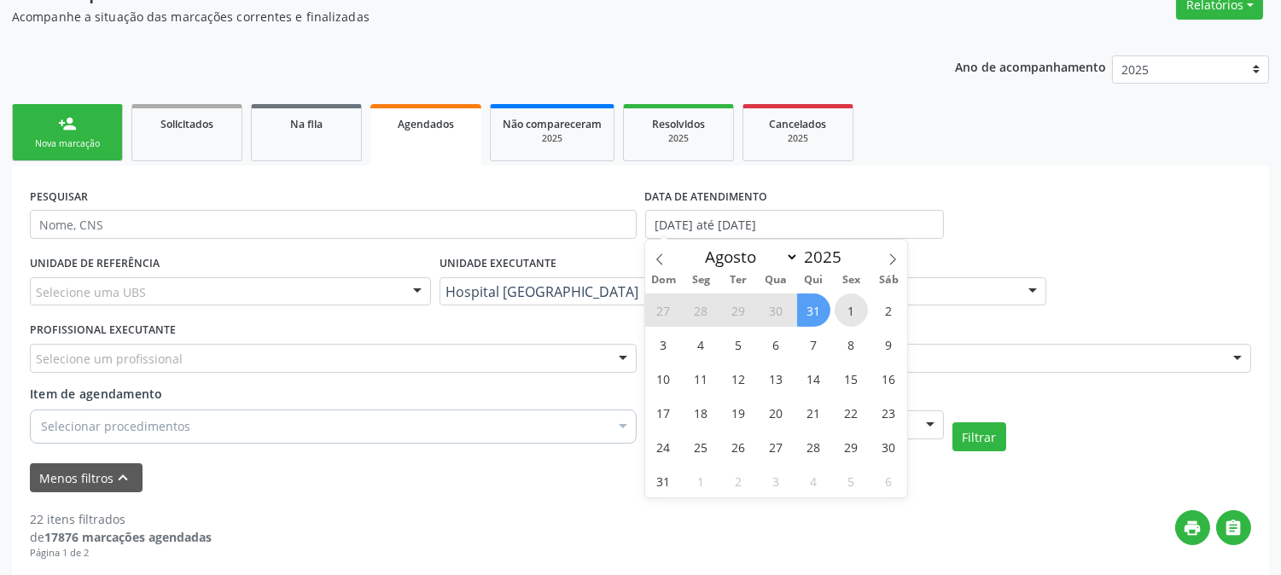
click at [841, 308] on span "1" at bounding box center [851, 310] width 33 height 33
type input "[DATE]"
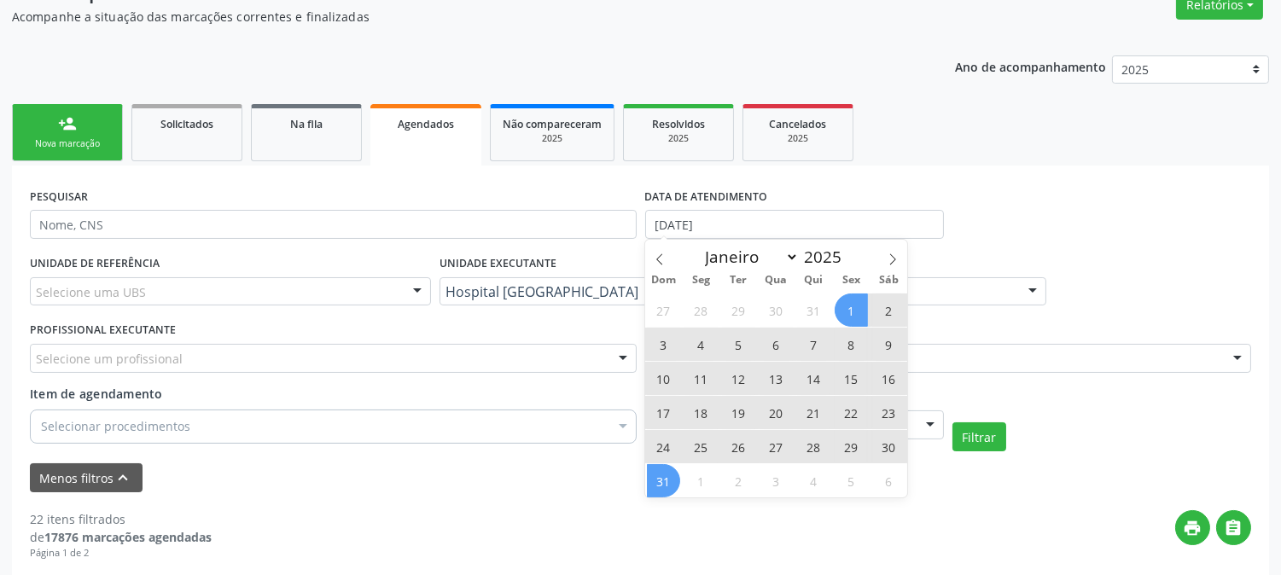
click at [662, 475] on span "31" at bounding box center [663, 480] width 33 height 33
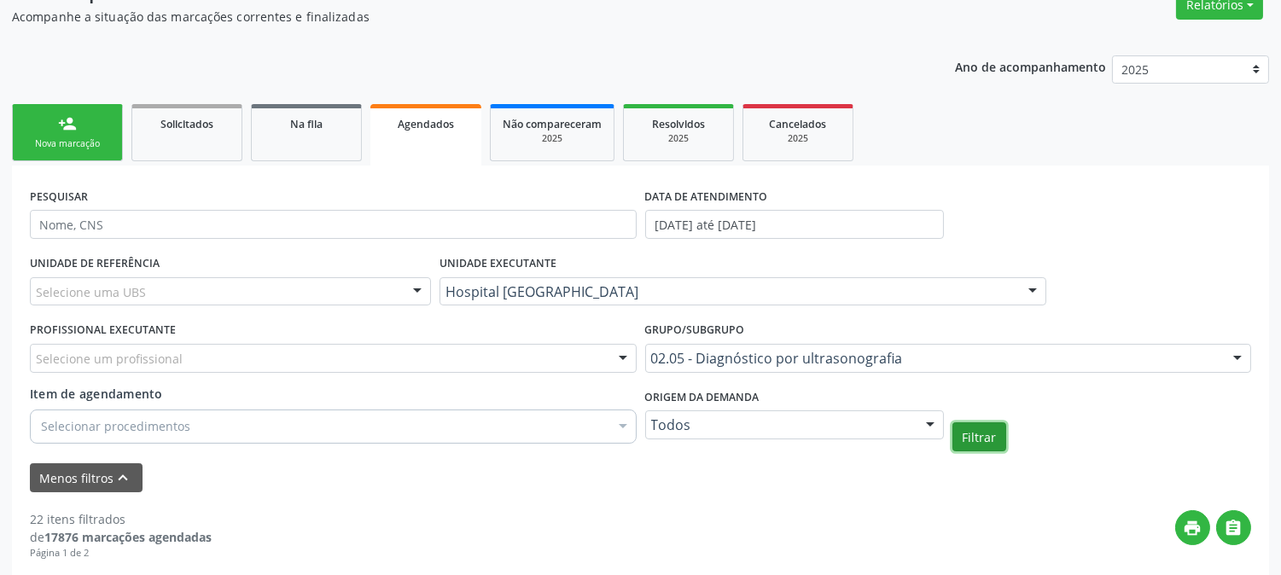
click at [961, 440] on button "Filtrar" at bounding box center [980, 437] width 54 height 29
click at [749, 227] on input "[DATE] até [DATE]" at bounding box center [794, 224] width 299 height 29
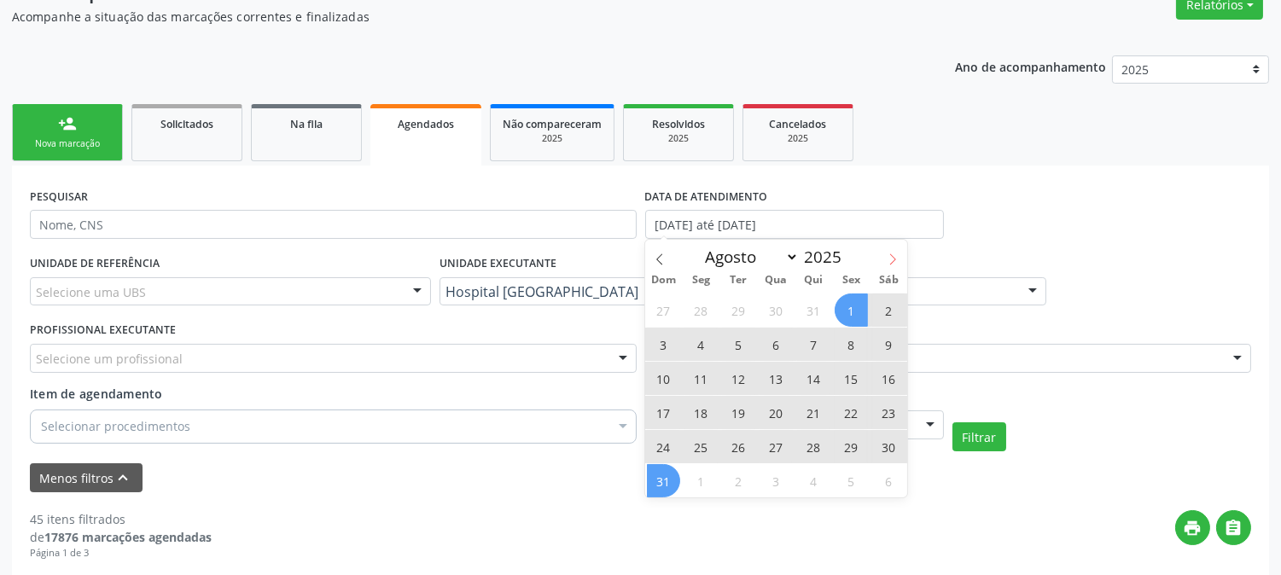
click at [881, 256] on span at bounding box center [892, 254] width 29 height 29
select select "8"
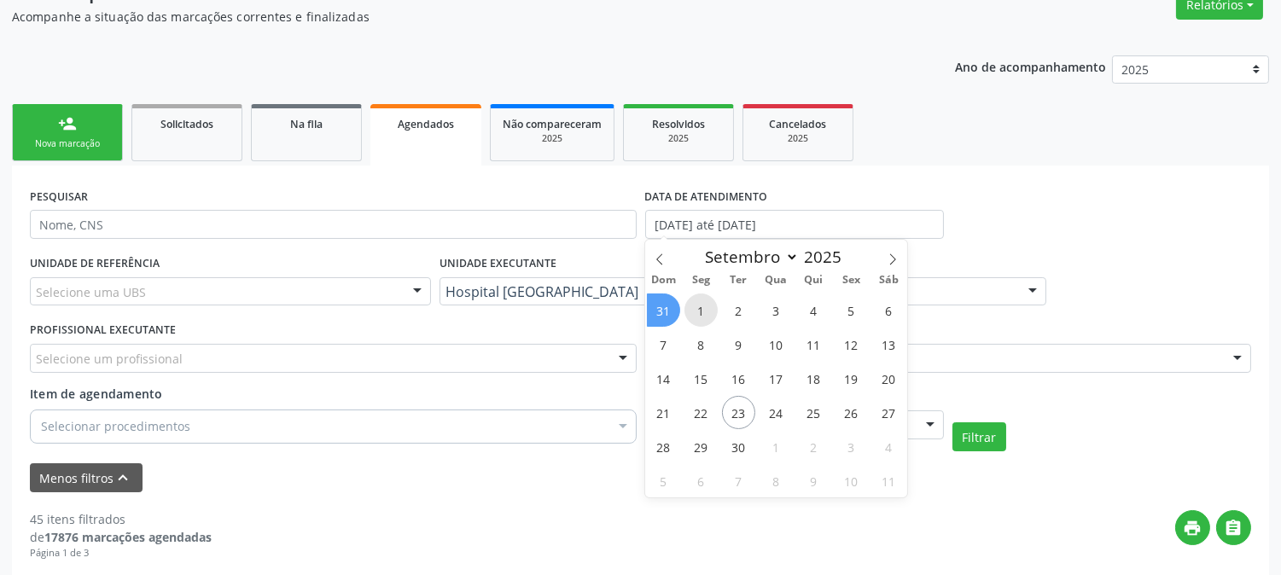
click at [709, 307] on span "1" at bounding box center [701, 310] width 33 height 33
type input "[DATE]"
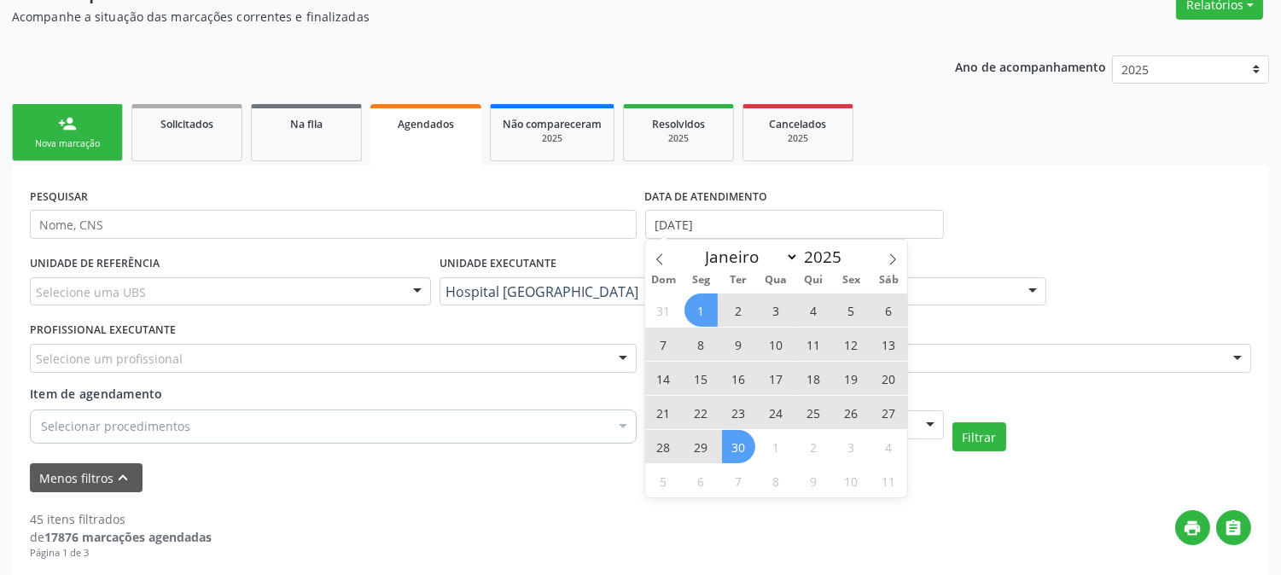
click at [735, 447] on span "30" at bounding box center [738, 446] width 33 height 33
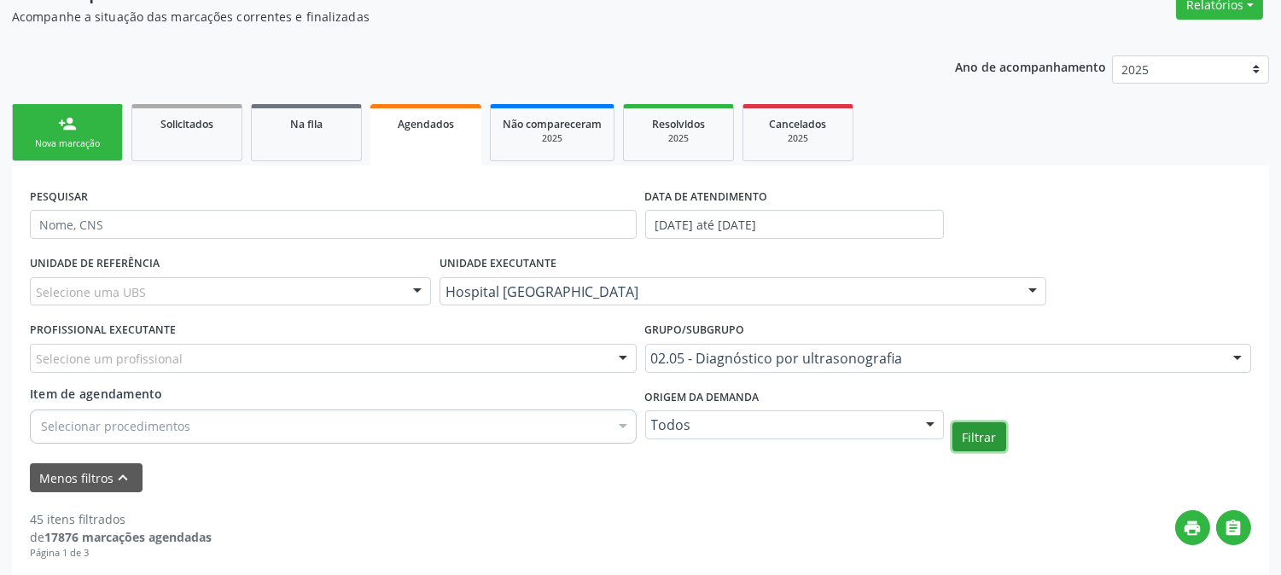
click at [970, 429] on button "Filtrar" at bounding box center [980, 437] width 54 height 29
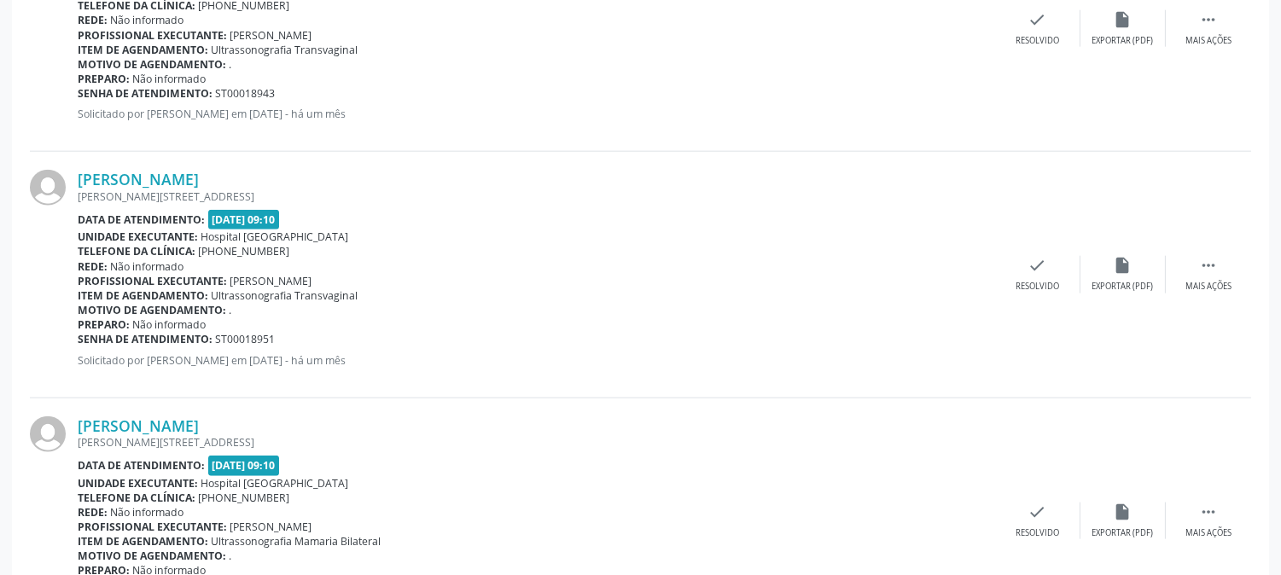
scroll to position [3905, 0]
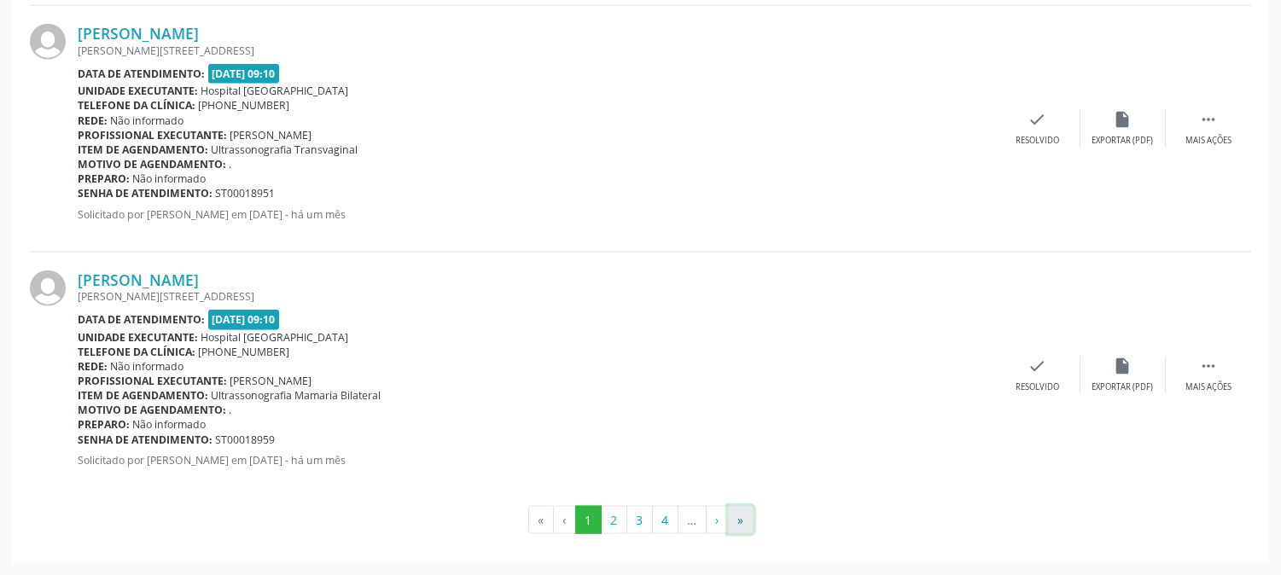
click at [744, 517] on button "»" at bounding box center [741, 520] width 26 height 29
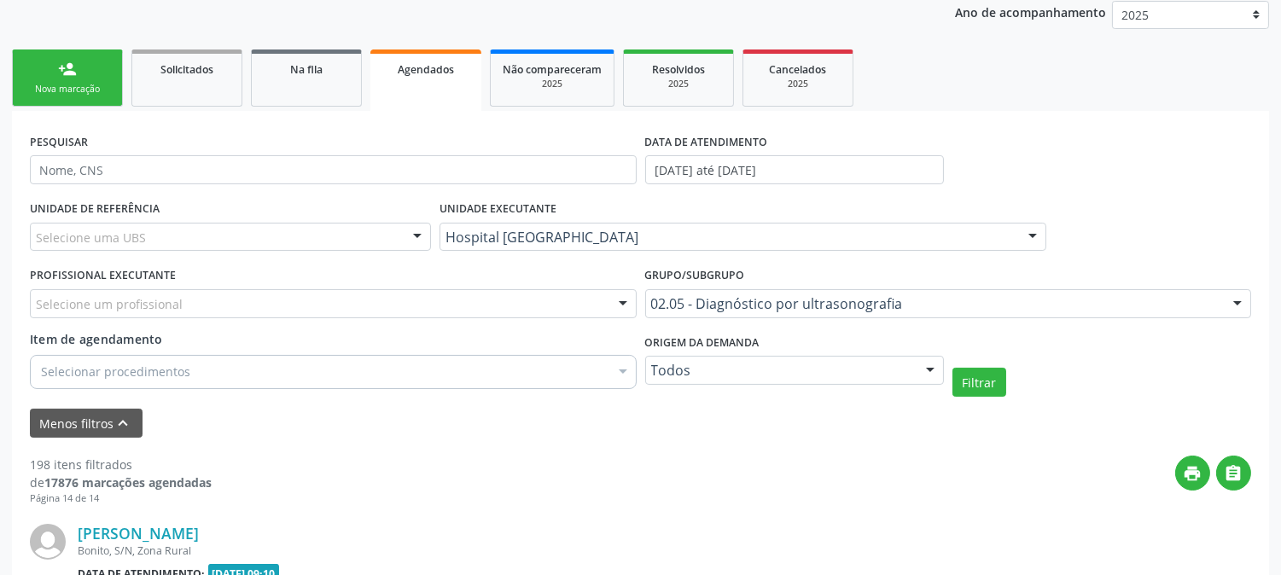
scroll to position [952, 0]
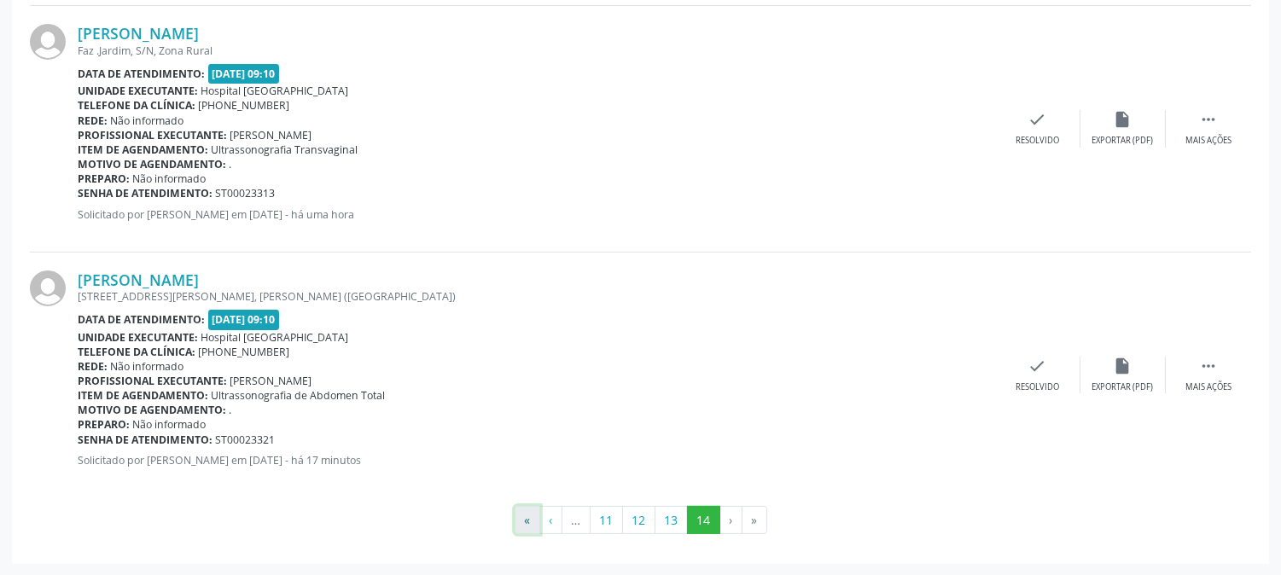
click at [531, 522] on button "«" at bounding box center [528, 520] width 26 height 29
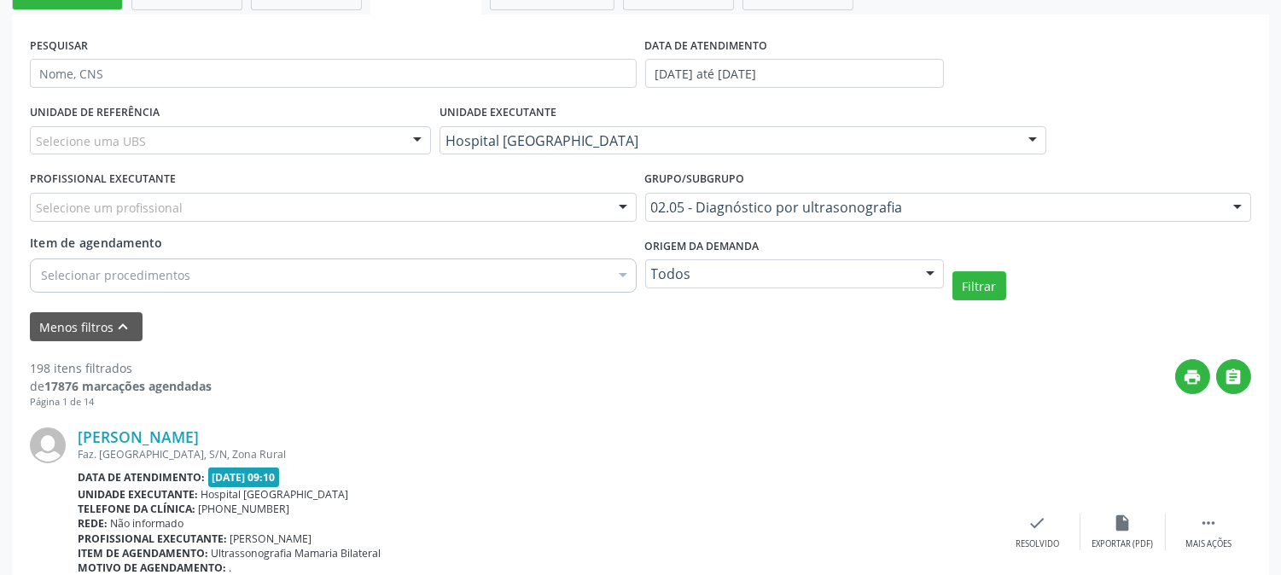
scroll to position [207, 0]
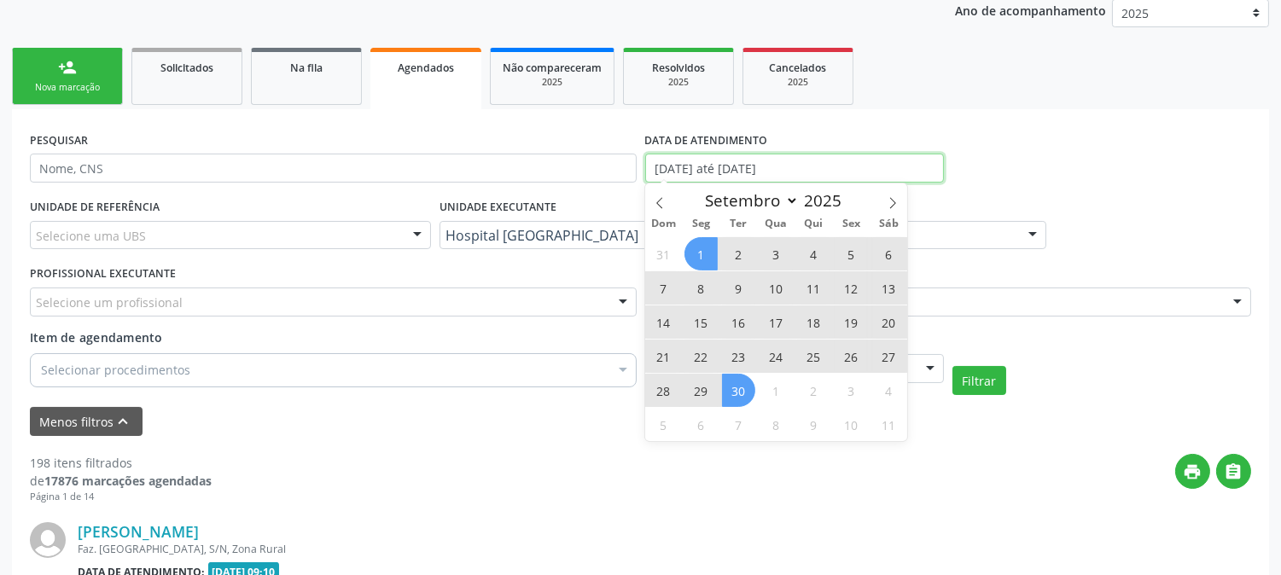
click at [686, 157] on input "[DATE] até [DATE]" at bounding box center [794, 168] width 299 height 29
click at [656, 200] on icon at bounding box center [660, 203] width 12 height 12
select select "7"
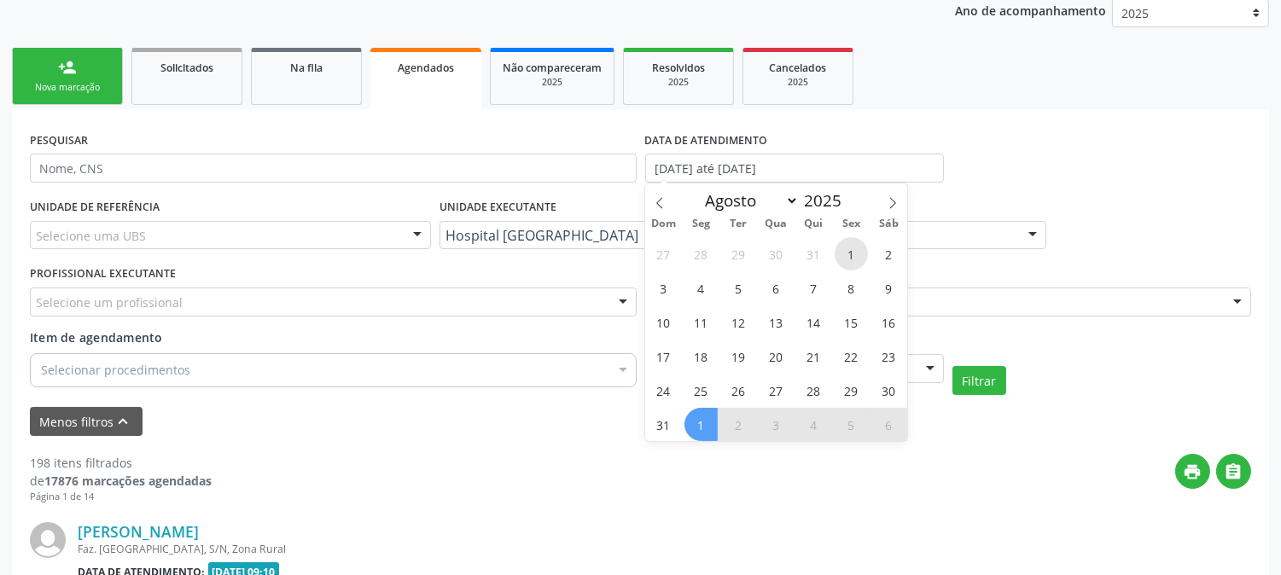
click at [851, 250] on span "1" at bounding box center [851, 253] width 33 height 33
type input "[DATE]"
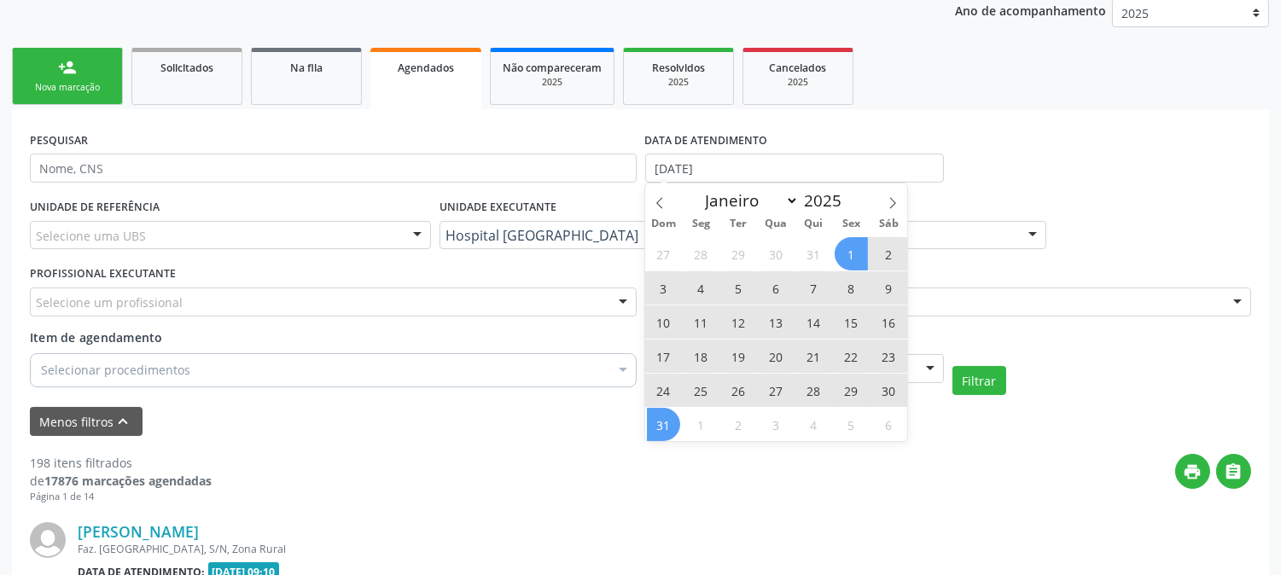
click at [671, 419] on span "31" at bounding box center [663, 424] width 33 height 33
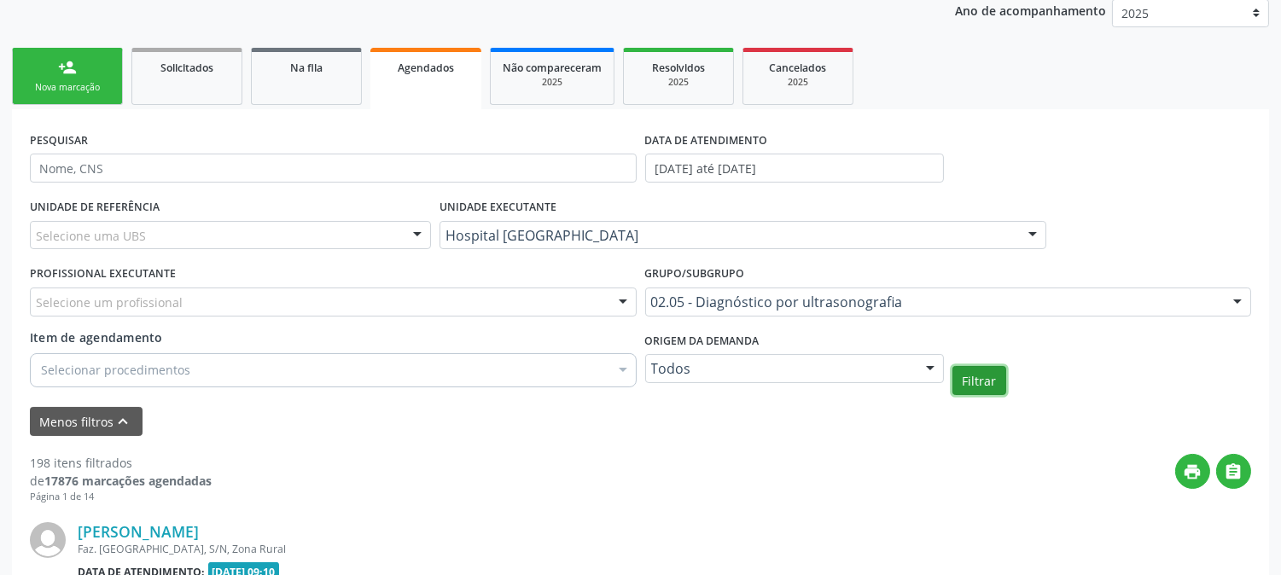
click at [983, 380] on button "Filtrar" at bounding box center [980, 380] width 54 height 29
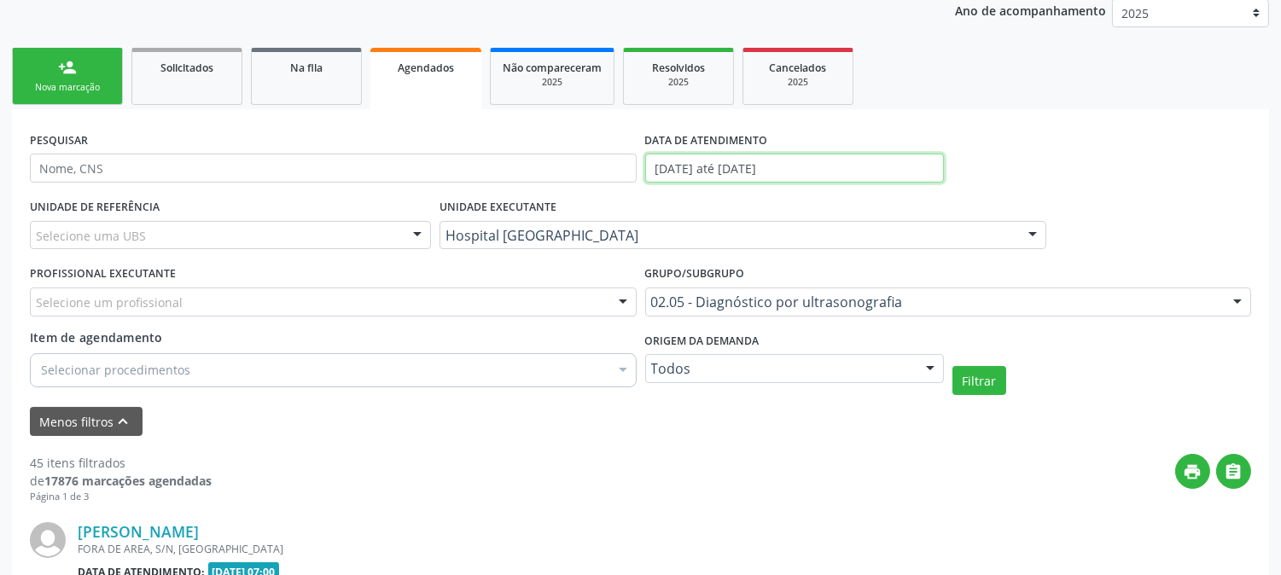
click at [749, 164] on input "[DATE] até [DATE]" at bounding box center [794, 168] width 299 height 29
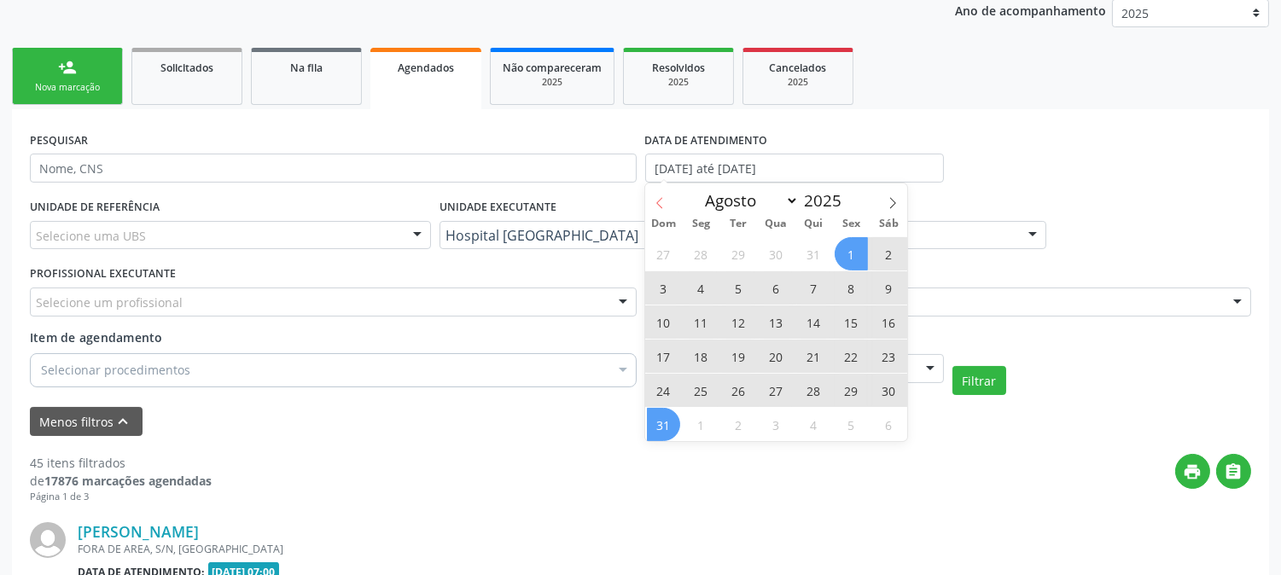
click at [656, 201] on icon at bounding box center [660, 203] width 12 height 12
select select "6"
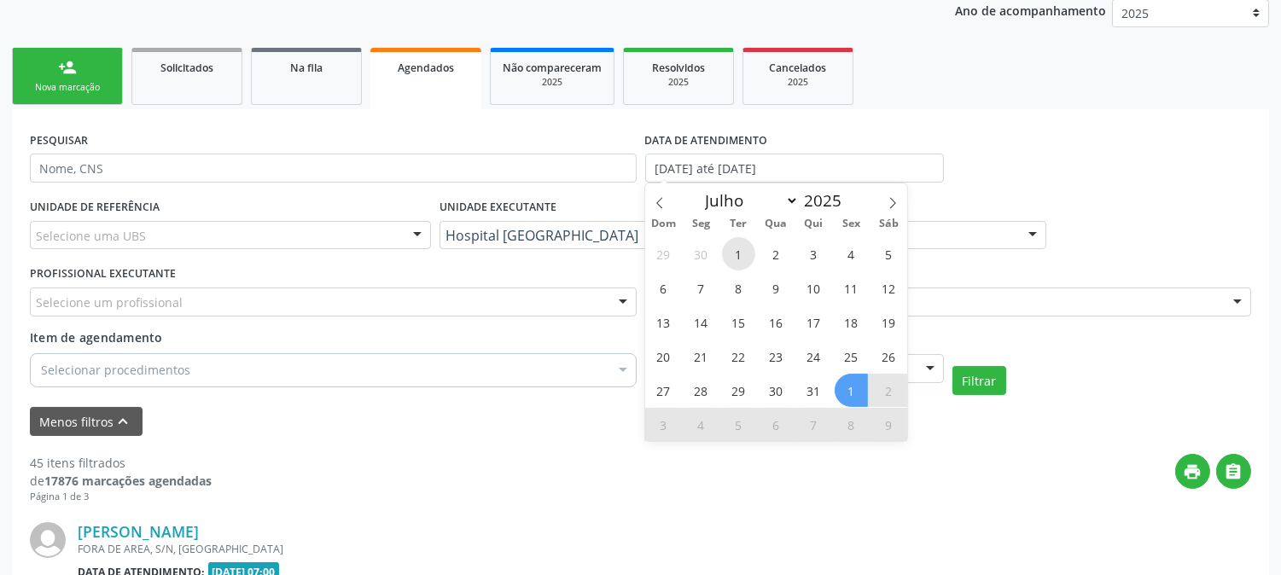
click at [727, 257] on span "1" at bounding box center [738, 253] width 33 height 33
type input "[DATE]"
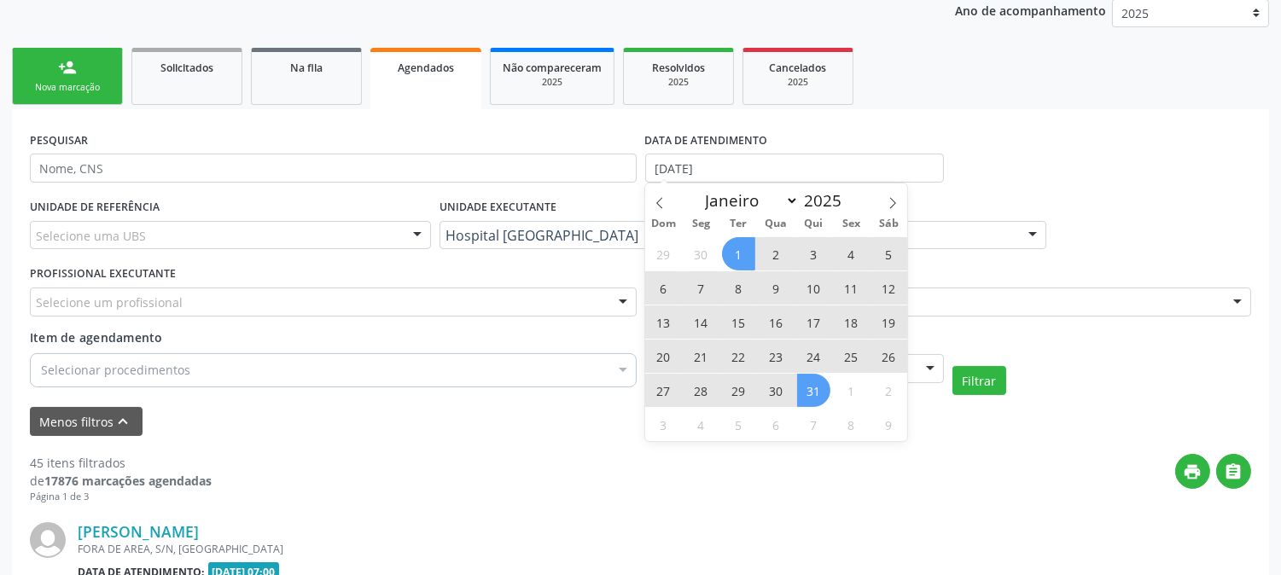
click at [805, 382] on span "31" at bounding box center [813, 390] width 33 height 33
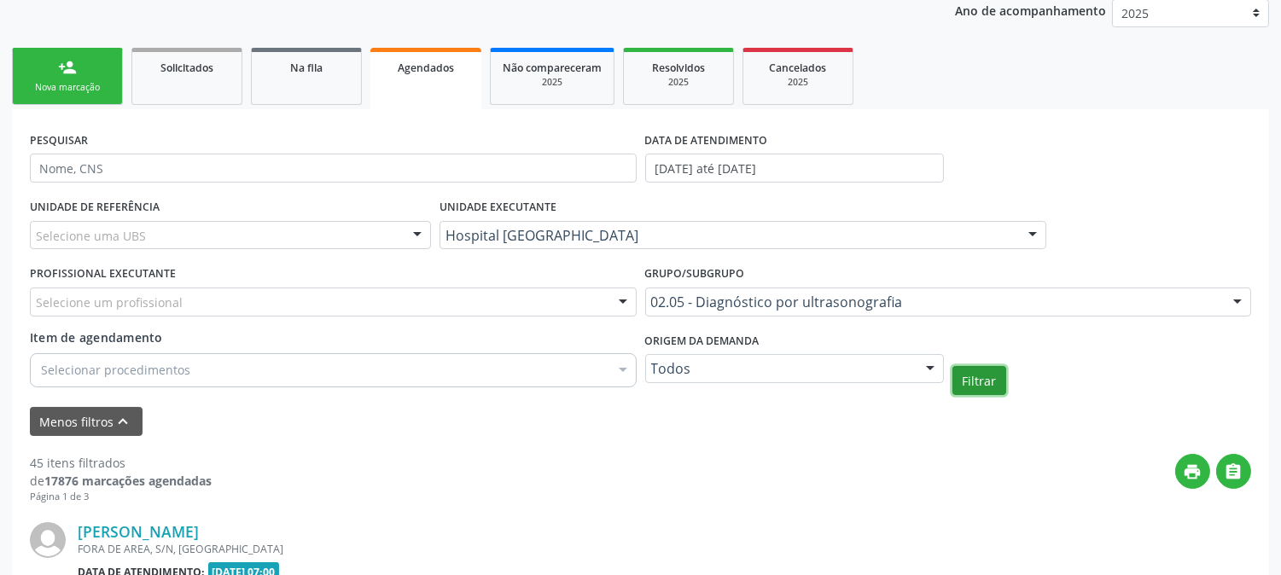
click at [961, 382] on button "Filtrar" at bounding box center [980, 380] width 54 height 29
click at [1164, 172] on div "PESQUISAR DATA DE ATENDIMENTO [DATE] até [DATE]" at bounding box center [641, 160] width 1230 height 67
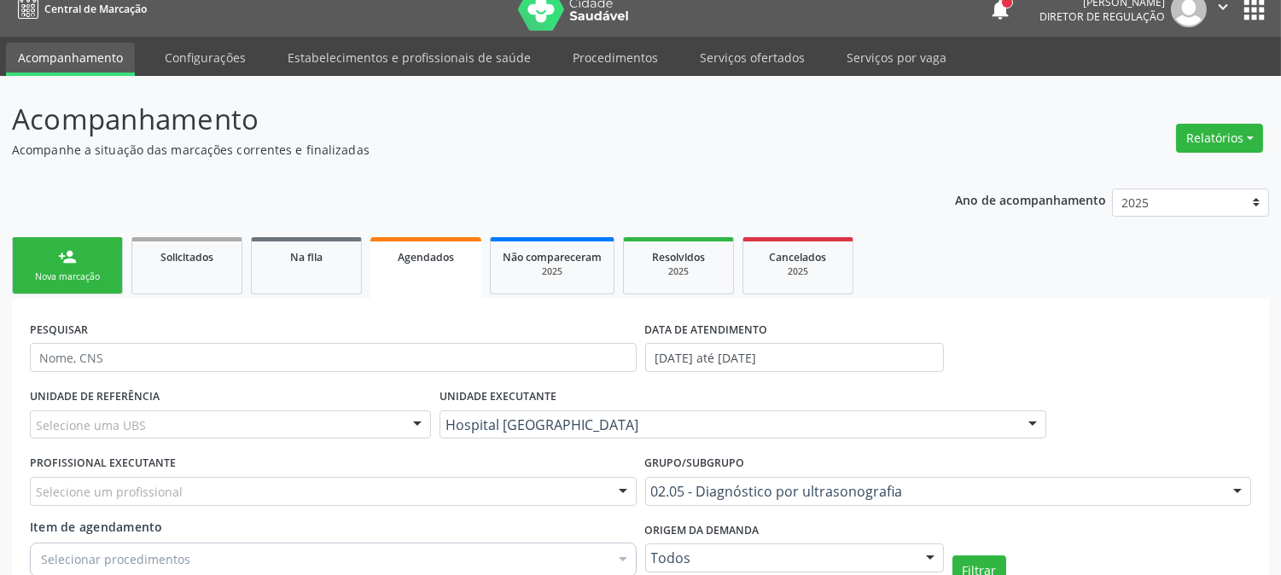
scroll to position [0, 0]
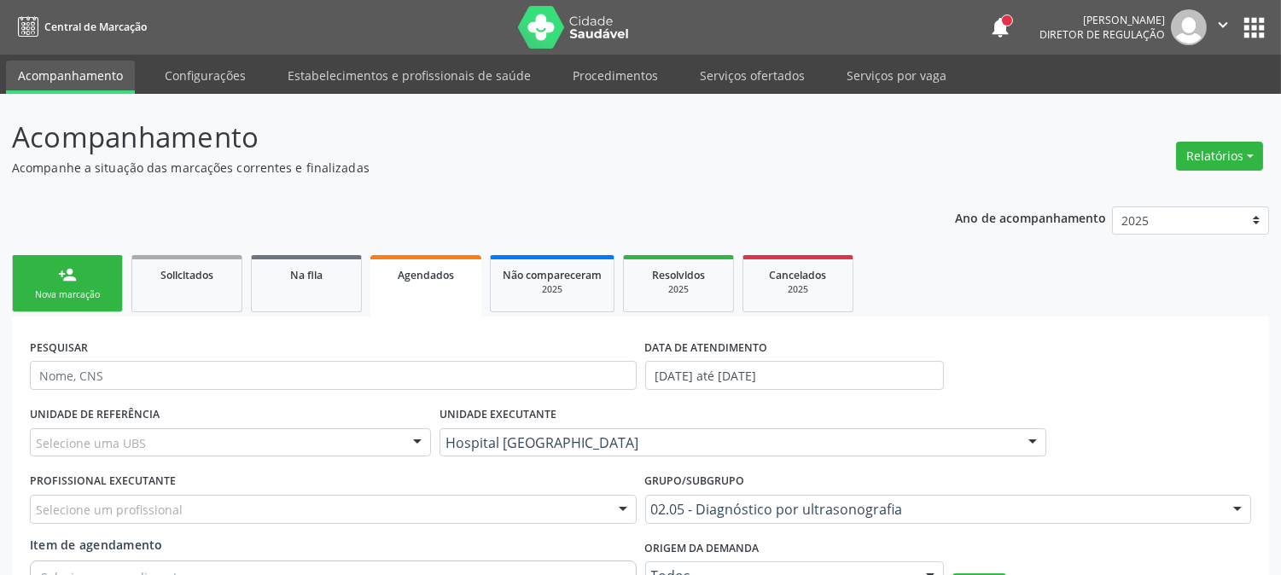
click at [423, 277] on span "Agendados" at bounding box center [426, 275] width 56 height 15
click at [731, 72] on link "Serviços ofertados" at bounding box center [752, 76] width 129 height 30
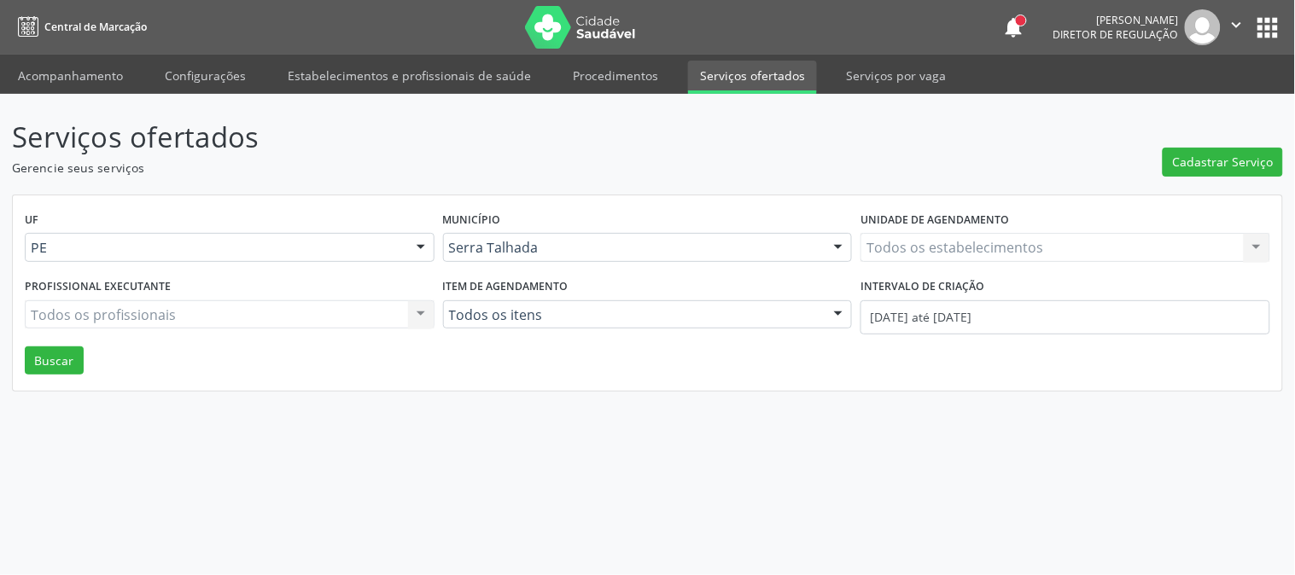
click at [928, 248] on div "Todos os estabelecimentos Todos os estabelecimentos Nenhum resultado encontrado…" at bounding box center [1065, 247] width 410 height 29
click at [928, 248] on div "Todos os estabelecimentos Todos os estabelecimentos 3 Grupamento de Bombeiros […" at bounding box center [1065, 247] width 410 height 29
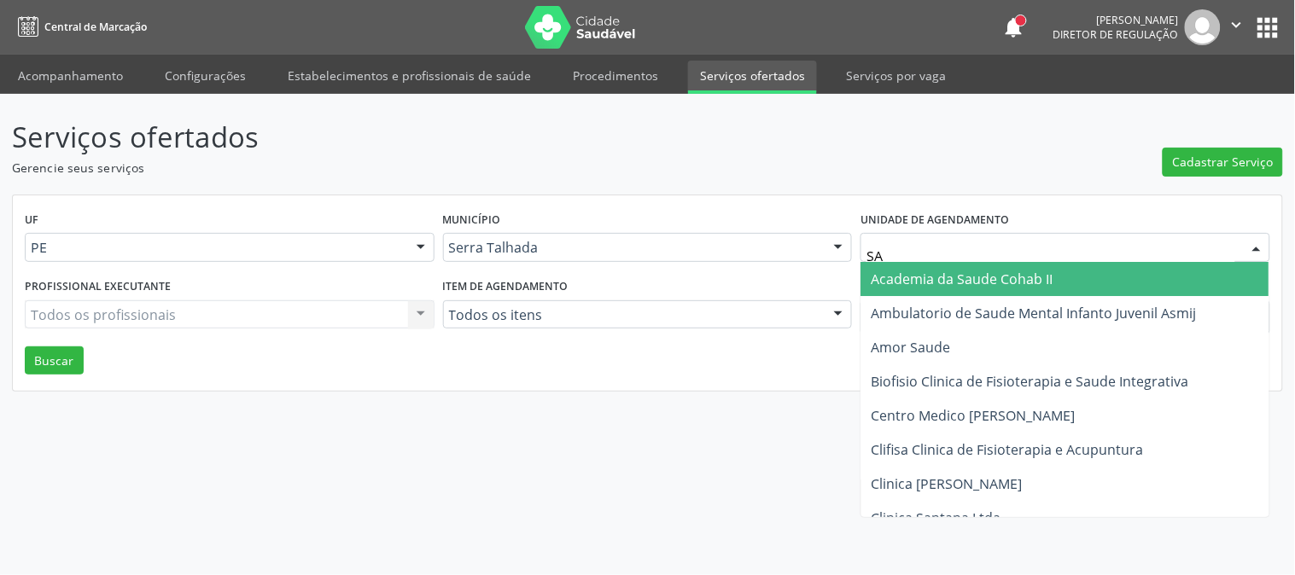
type input "SAO"
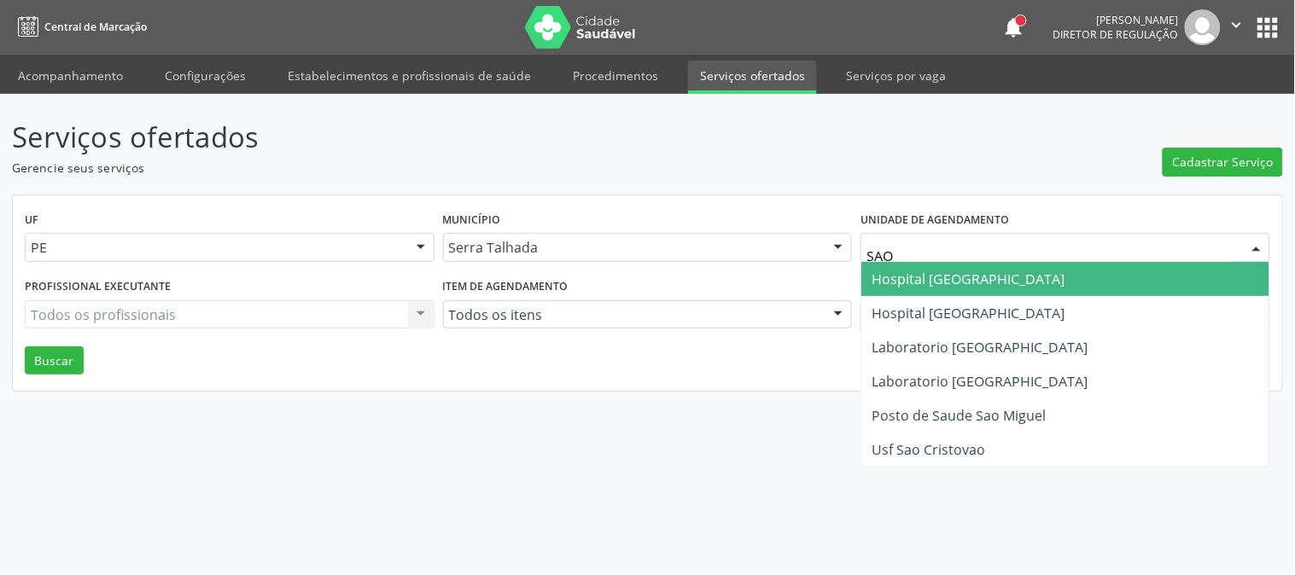
click at [946, 271] on span "Hospital [GEOGRAPHIC_DATA]" at bounding box center [968, 279] width 193 height 19
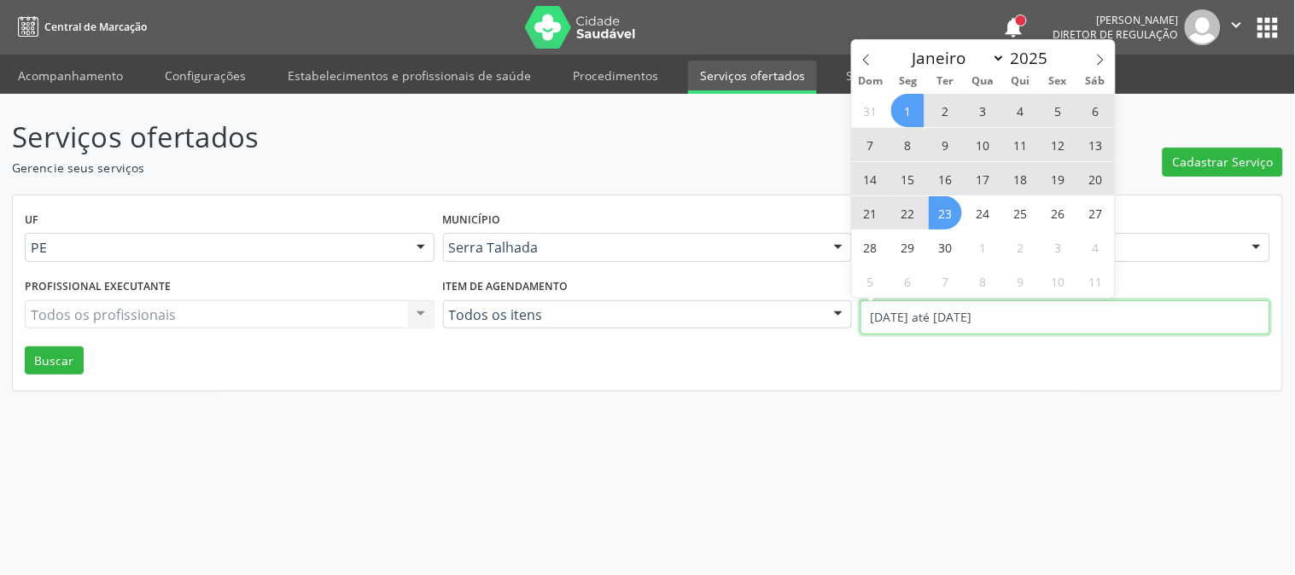
click at [946, 318] on input "[DATE] até [DATE]" at bounding box center [1065, 317] width 410 height 34
click at [864, 55] on icon at bounding box center [866, 60] width 12 height 12
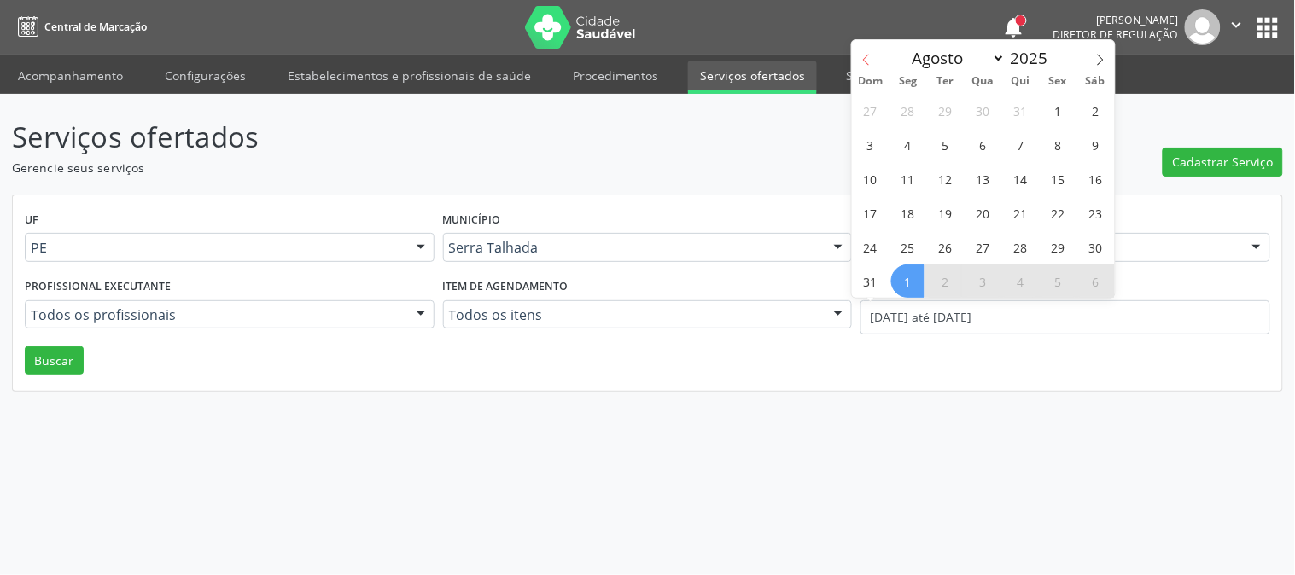
click at [864, 55] on icon at bounding box center [866, 60] width 12 height 12
select select "6"
click at [915, 150] on span "7" at bounding box center [907, 144] width 33 height 33
type input "[DATE]"
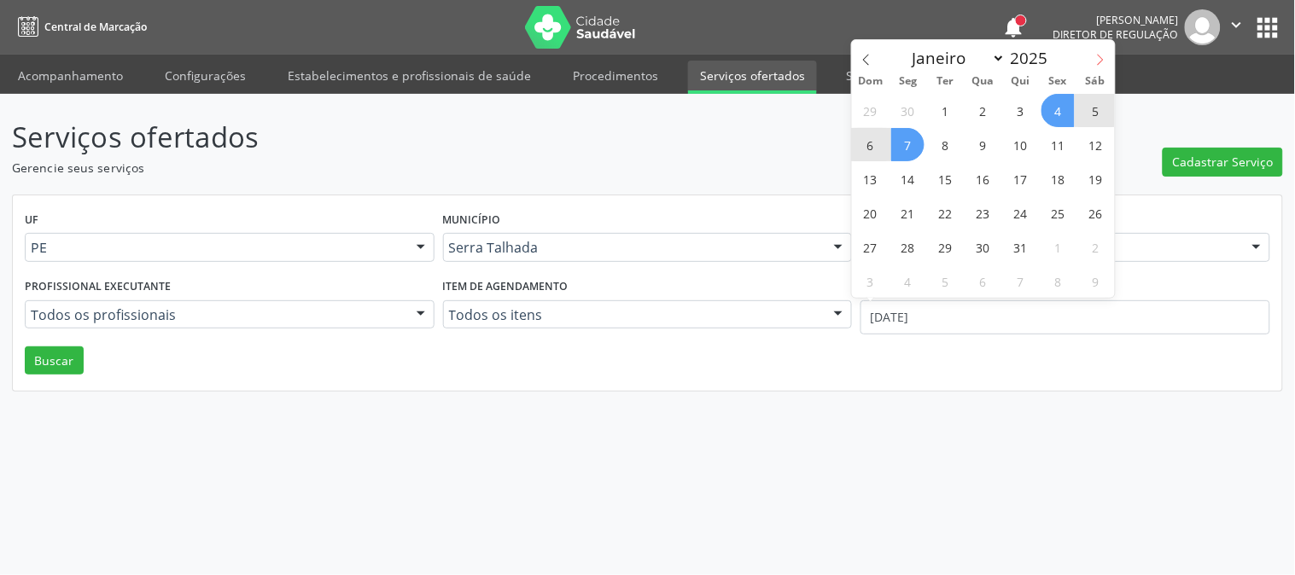
click at [1099, 62] on icon at bounding box center [1100, 60] width 12 height 12
select select "8"
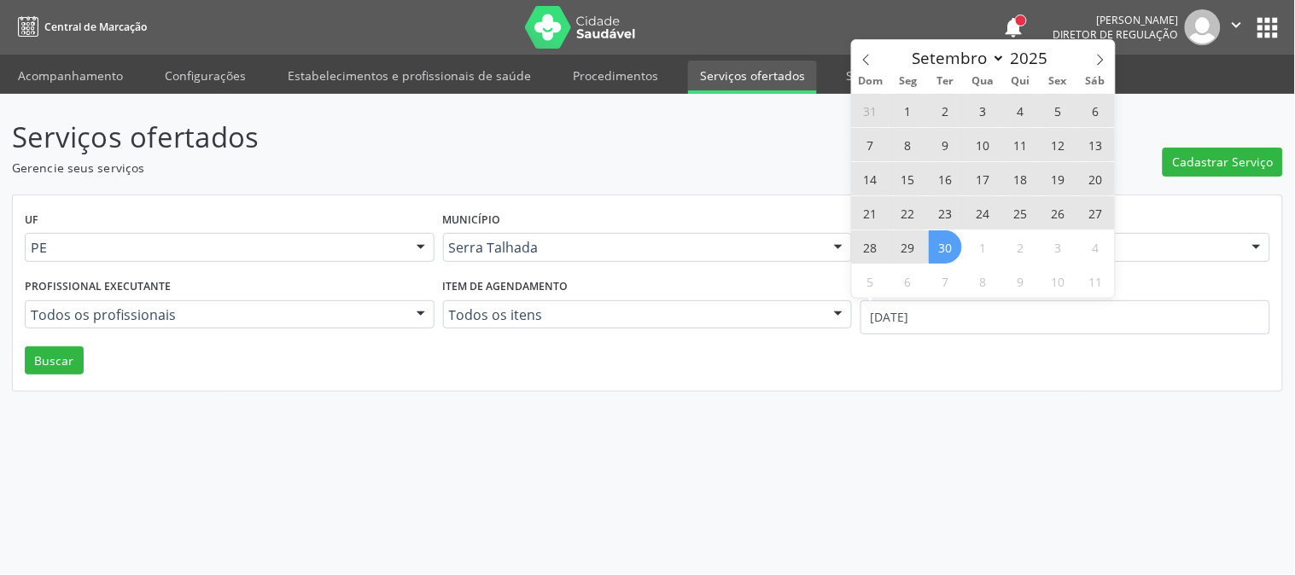
click at [942, 252] on span "30" at bounding box center [945, 246] width 33 height 33
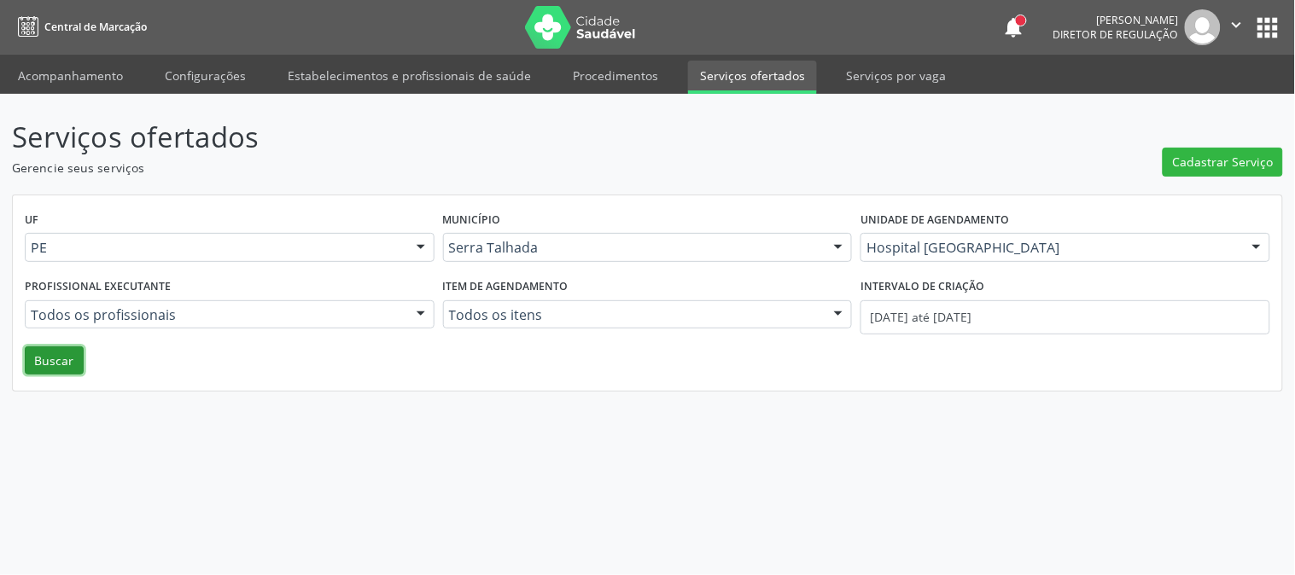
click at [30, 365] on button "Buscar" at bounding box center [54, 361] width 59 height 29
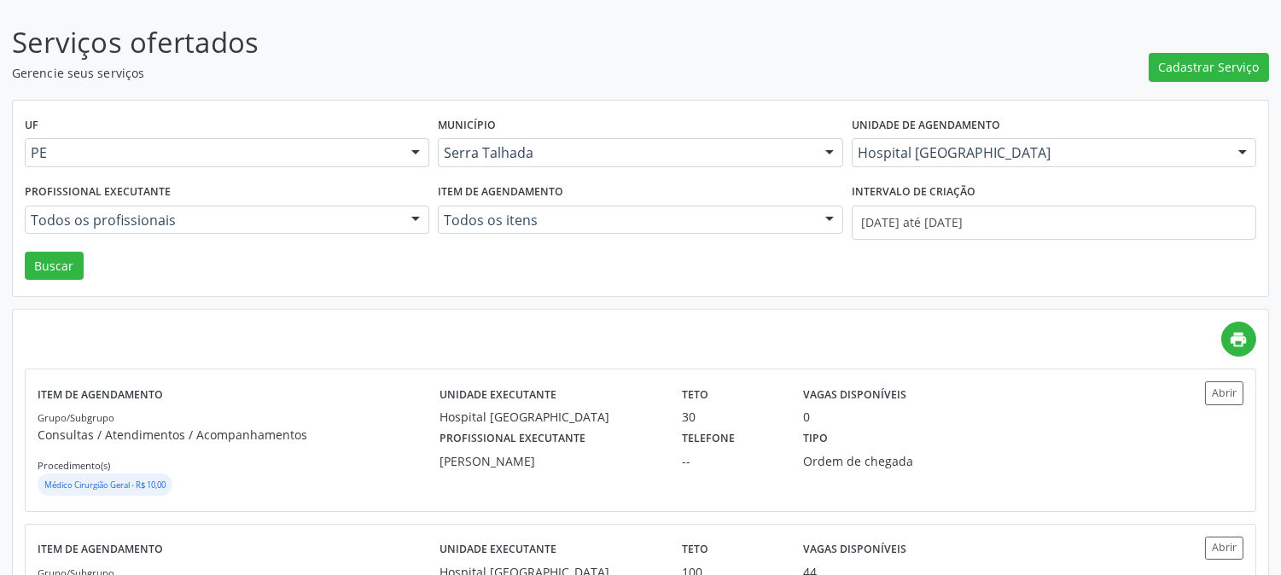
scroll to position [190, 0]
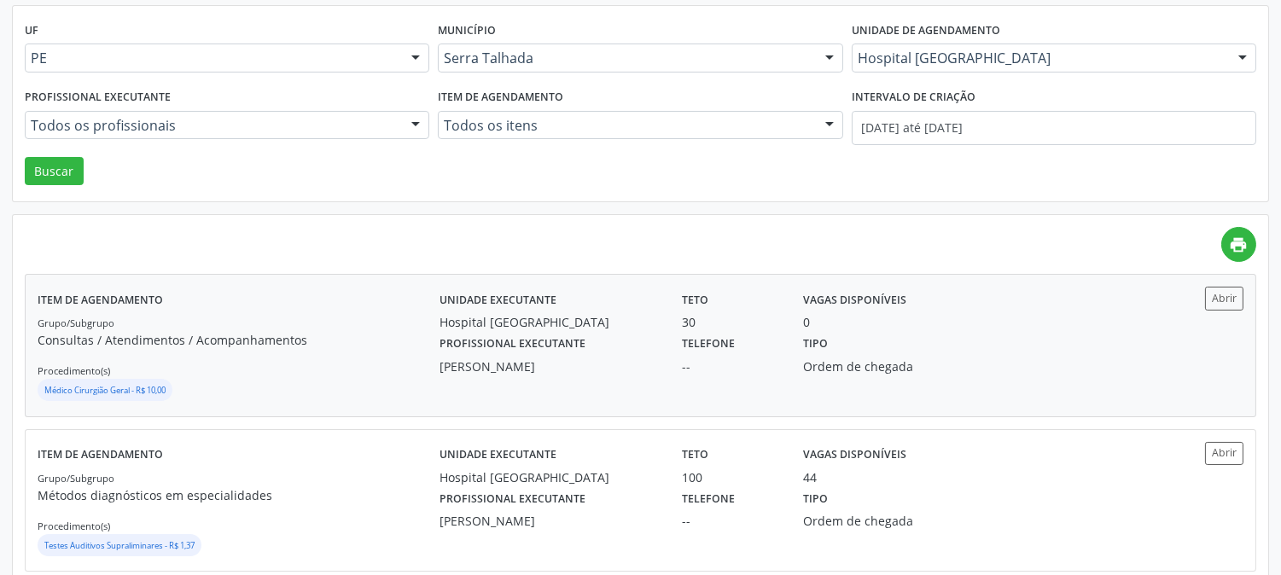
click at [458, 324] on div "Hospital [GEOGRAPHIC_DATA]" at bounding box center [549, 322] width 219 height 18
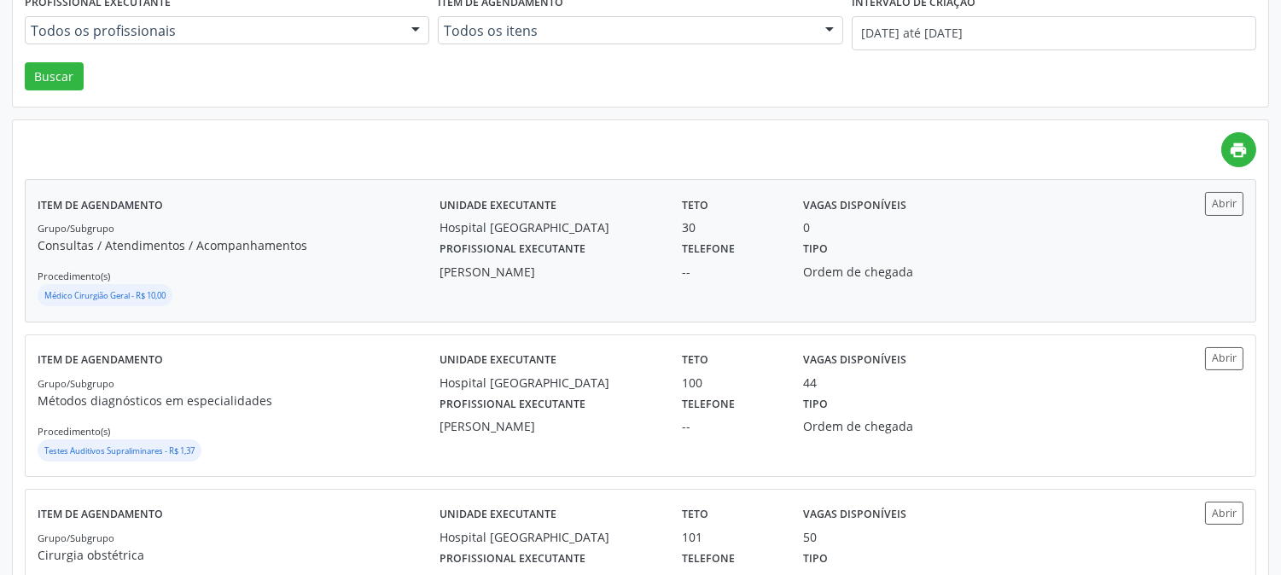
click at [634, 276] on div "[PERSON_NAME]" at bounding box center [549, 272] width 219 height 18
